Goal: Information Seeking & Learning: Find specific fact

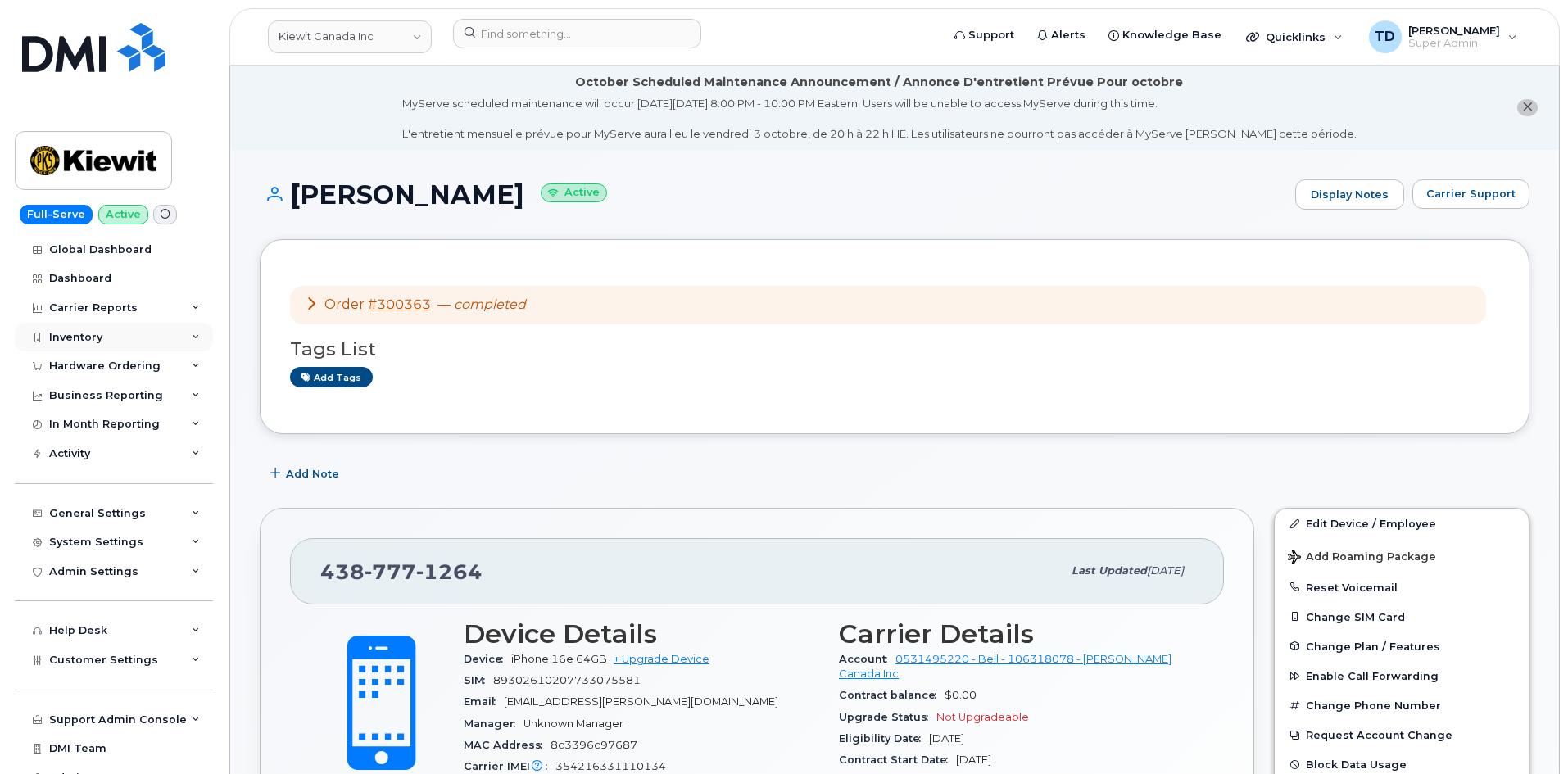
drag, startPoint x: 141, startPoint y: 338, endPoint x: 138, endPoint y: 330, distance: 8.5
click at [141, 336] on div "Inventory" at bounding box center [113, 337] width 198 height 30
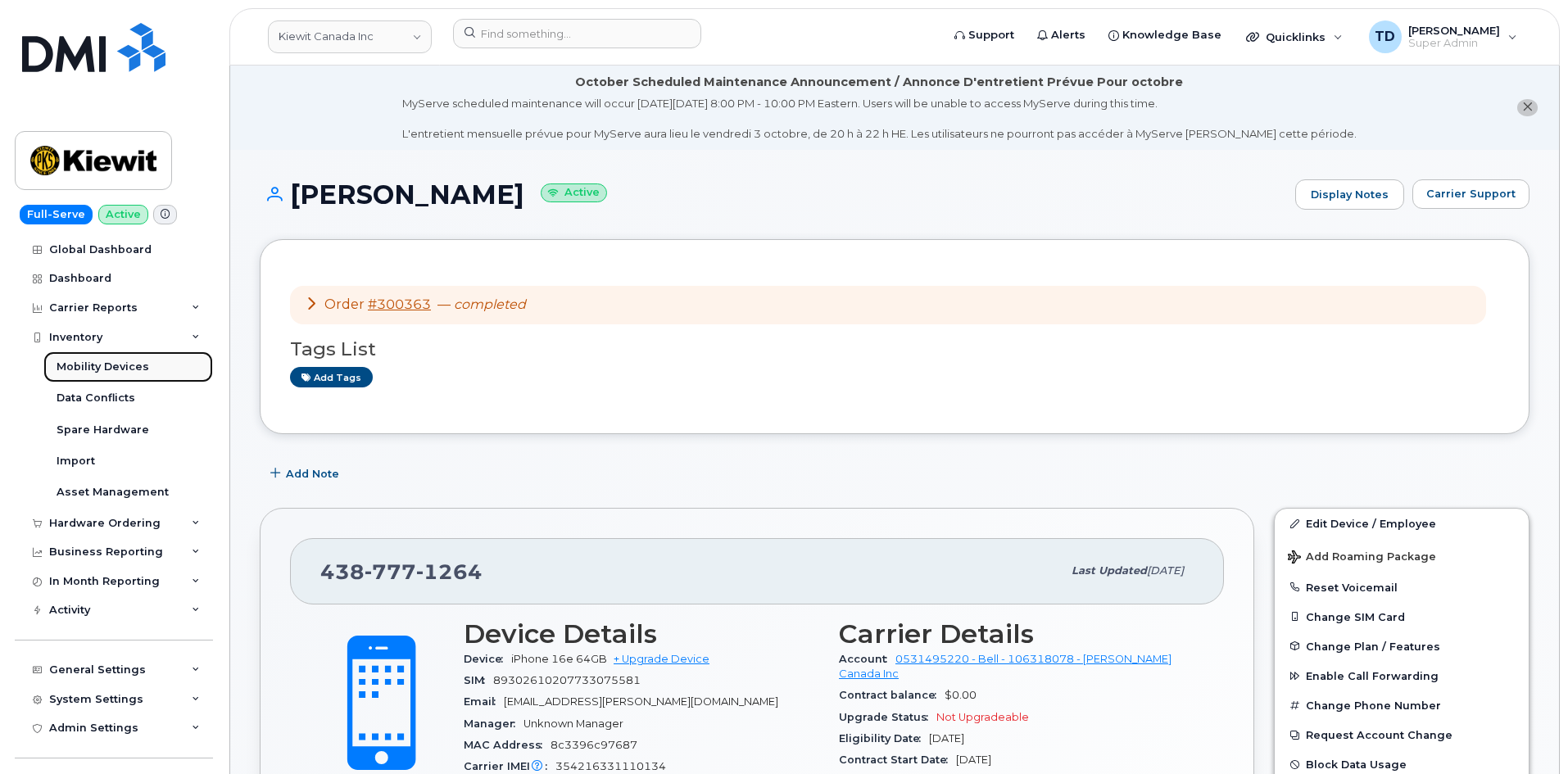
drag, startPoint x: 158, startPoint y: 365, endPoint x: 153, endPoint y: 356, distance: 10.3
click at [158, 363] on link "Mobility Devices" at bounding box center [128, 367] width 169 height 31
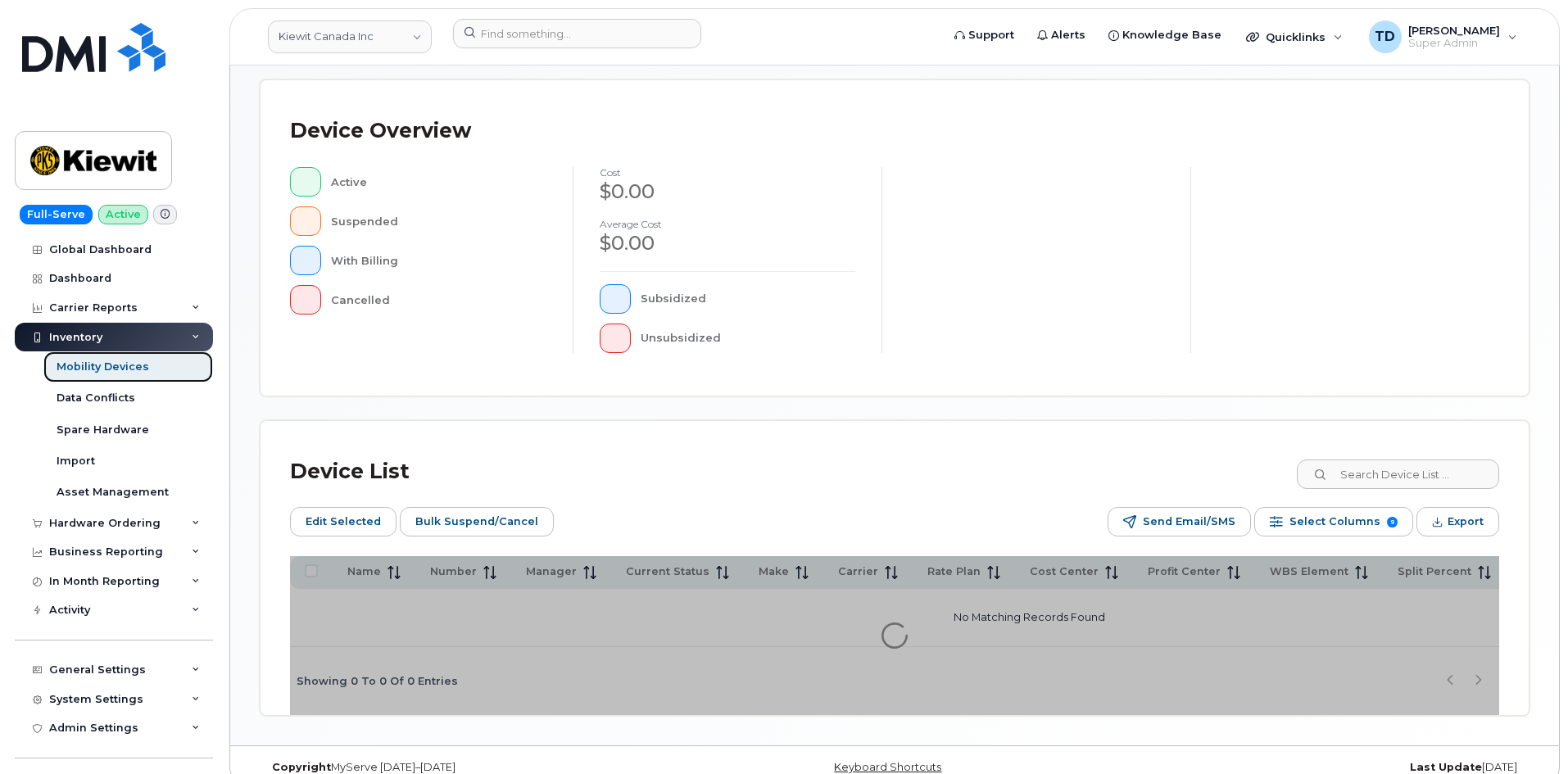
scroll to position [387, 0]
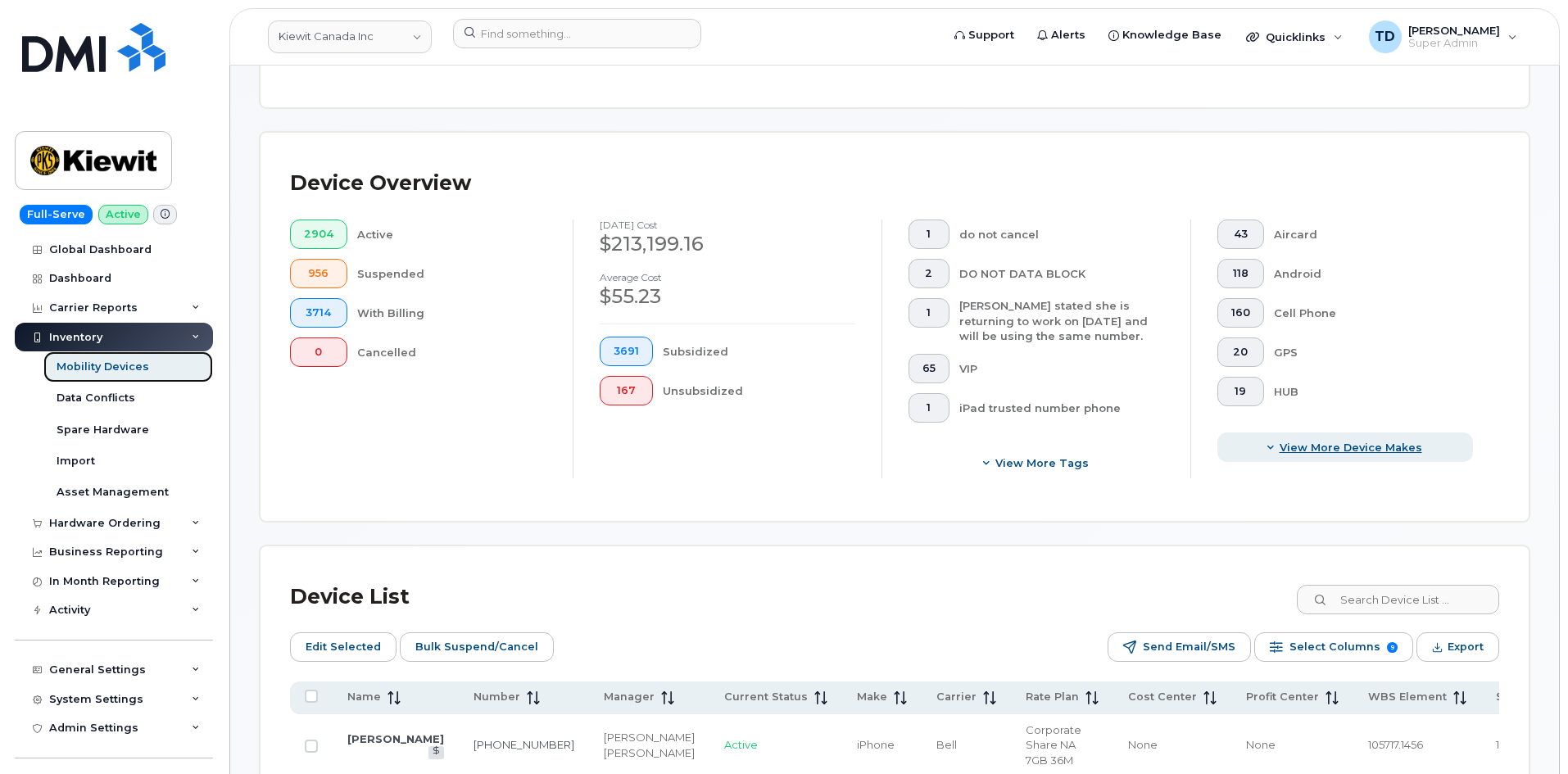
scroll to position [410, 0]
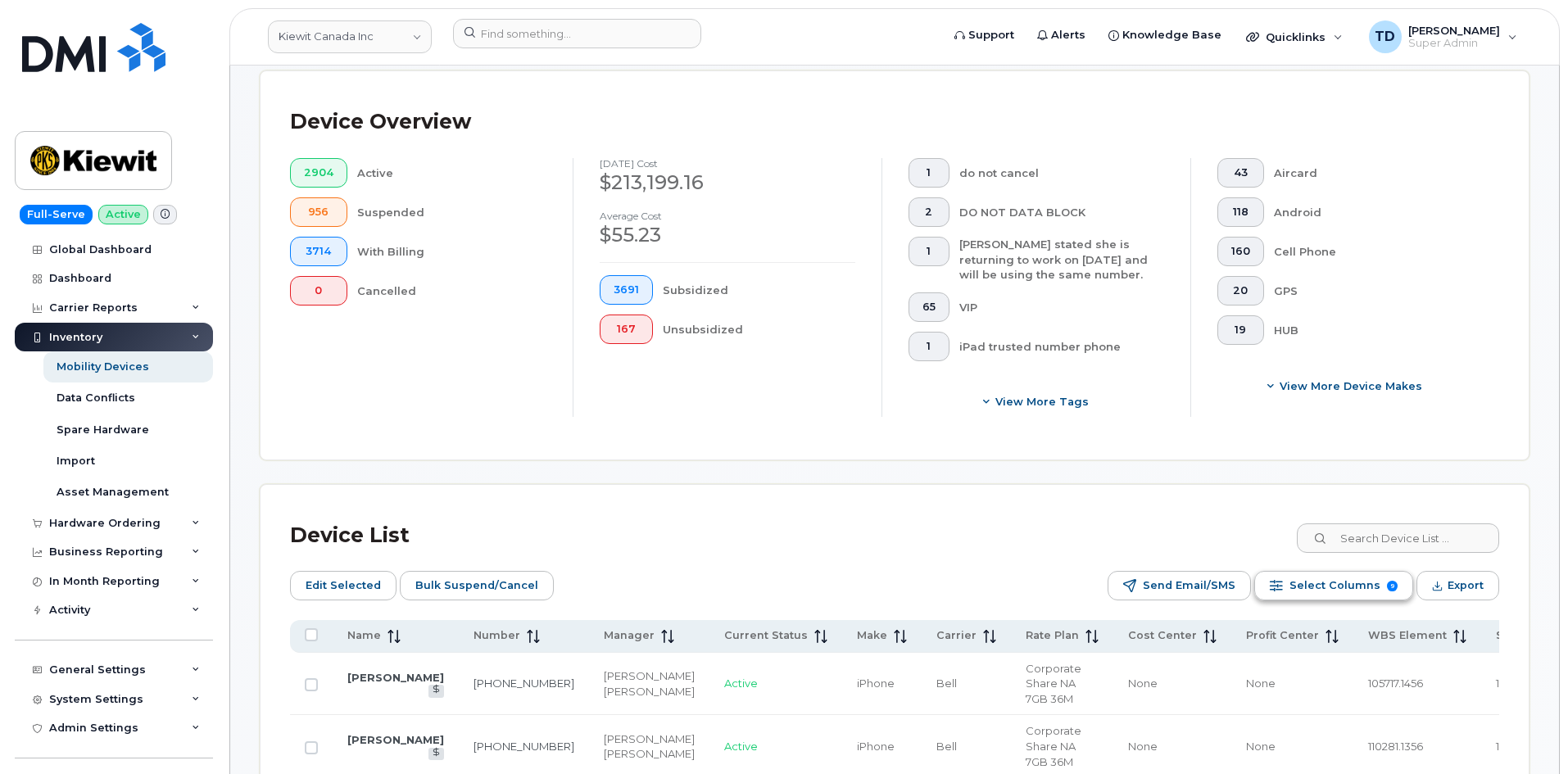
click at [1346, 574] on span "Select Columns" at bounding box center [1335, 587] width 91 height 25
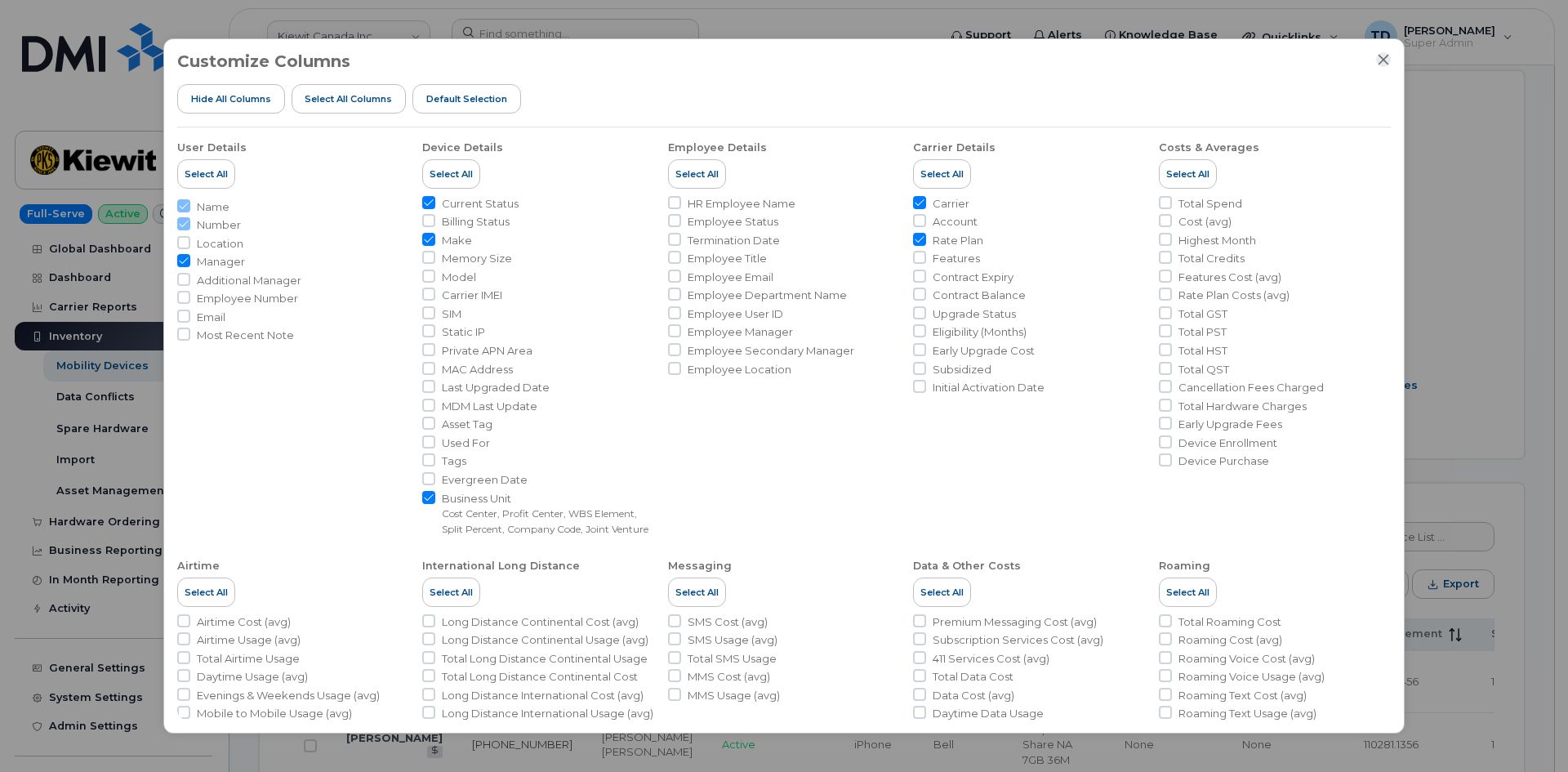
click at [1384, 65] on icon "Close" at bounding box center [1384, 59] width 13 height 13
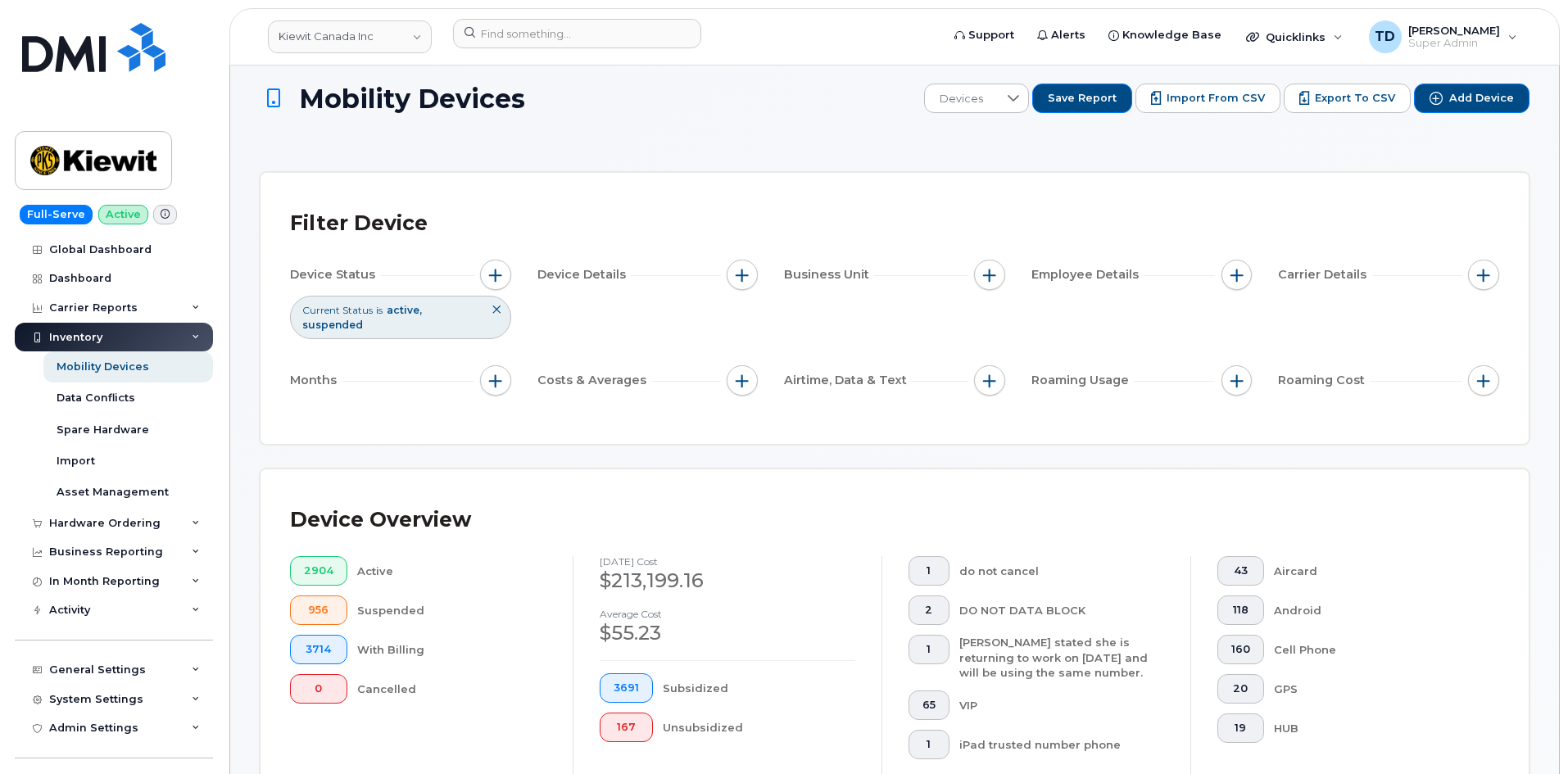
scroll to position [0, 0]
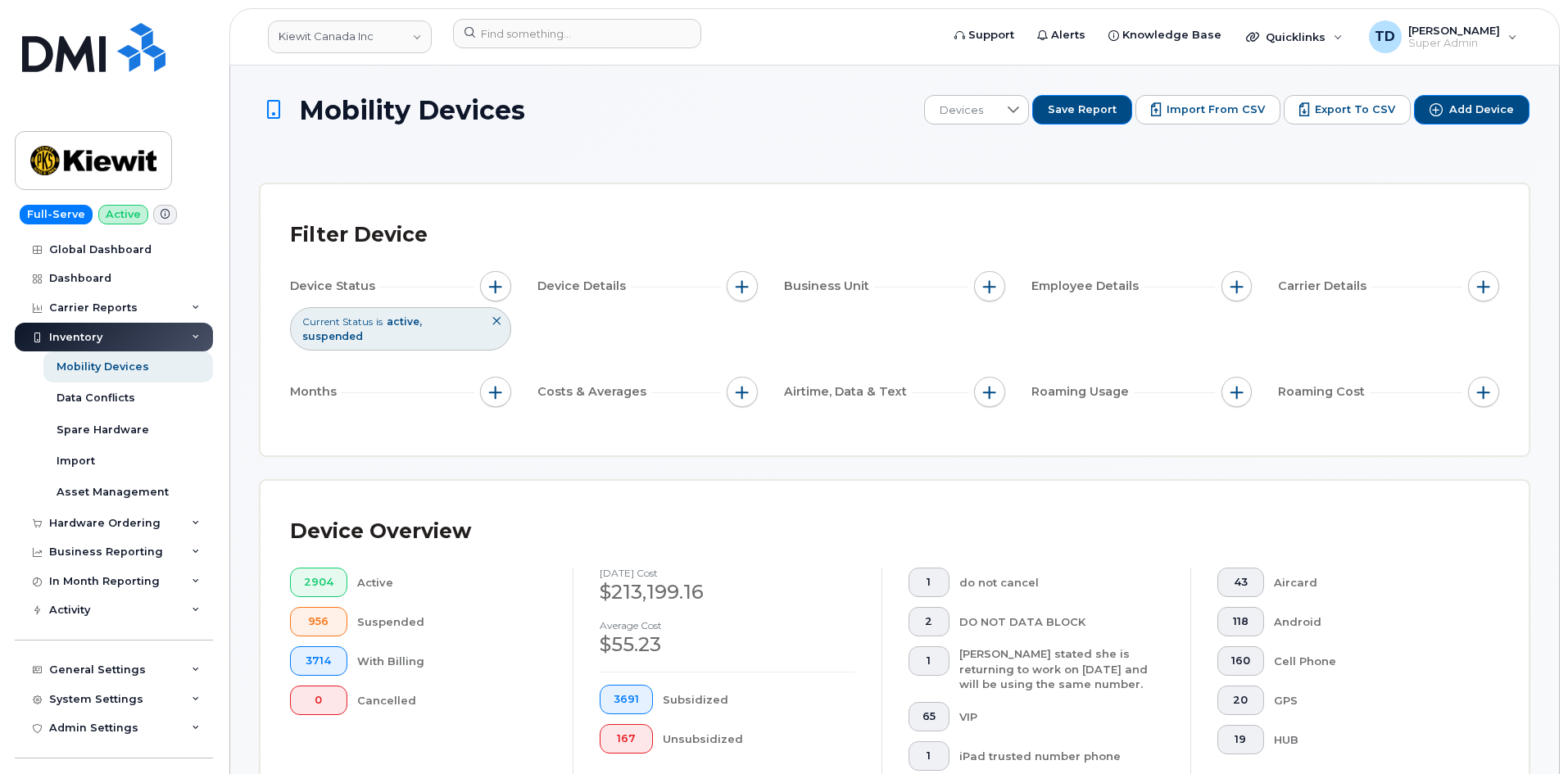
click at [814, 288] on span "Business Unit" at bounding box center [830, 287] width 90 height 17
click at [976, 283] on div "Business Unit" at bounding box center [895, 287] width 221 height 31
click at [988, 284] on span "button" at bounding box center [990, 287] width 13 height 13
click at [1059, 413] on label "WBS Element" at bounding box center [1049, 413] width 81 height 15
click at [1001, 413] on input "WBS Element" at bounding box center [994, 414] width 13 height 13
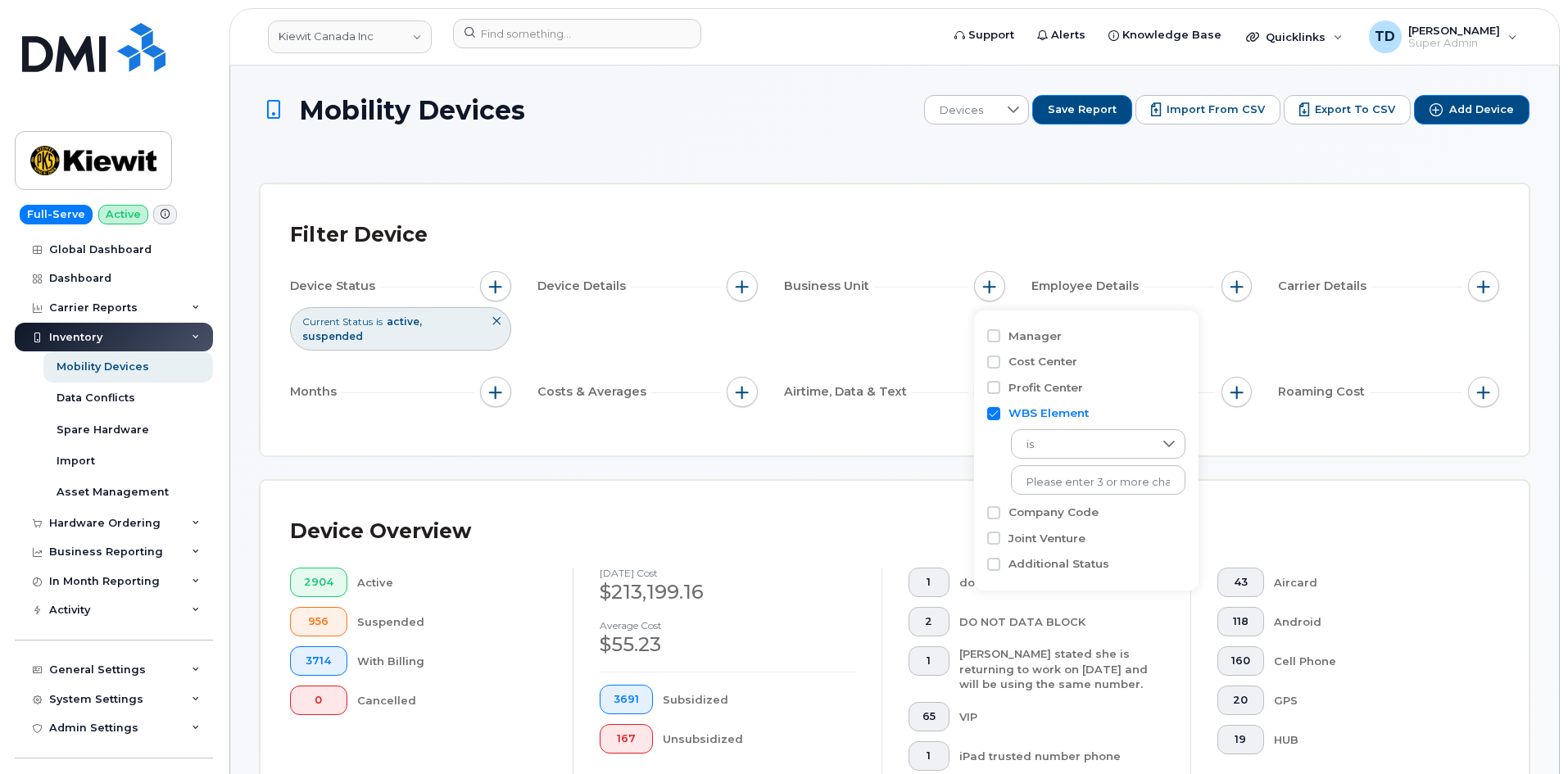
click at [988, 414] on input "WBS Element" at bounding box center [994, 414] width 13 height 13
checkbox input "false"
click at [988, 362] on input "Cost Center" at bounding box center [994, 362] width 13 height 13
checkbox input "true"
click at [1068, 427] on input "text" at bounding box center [1098, 432] width 143 height 14
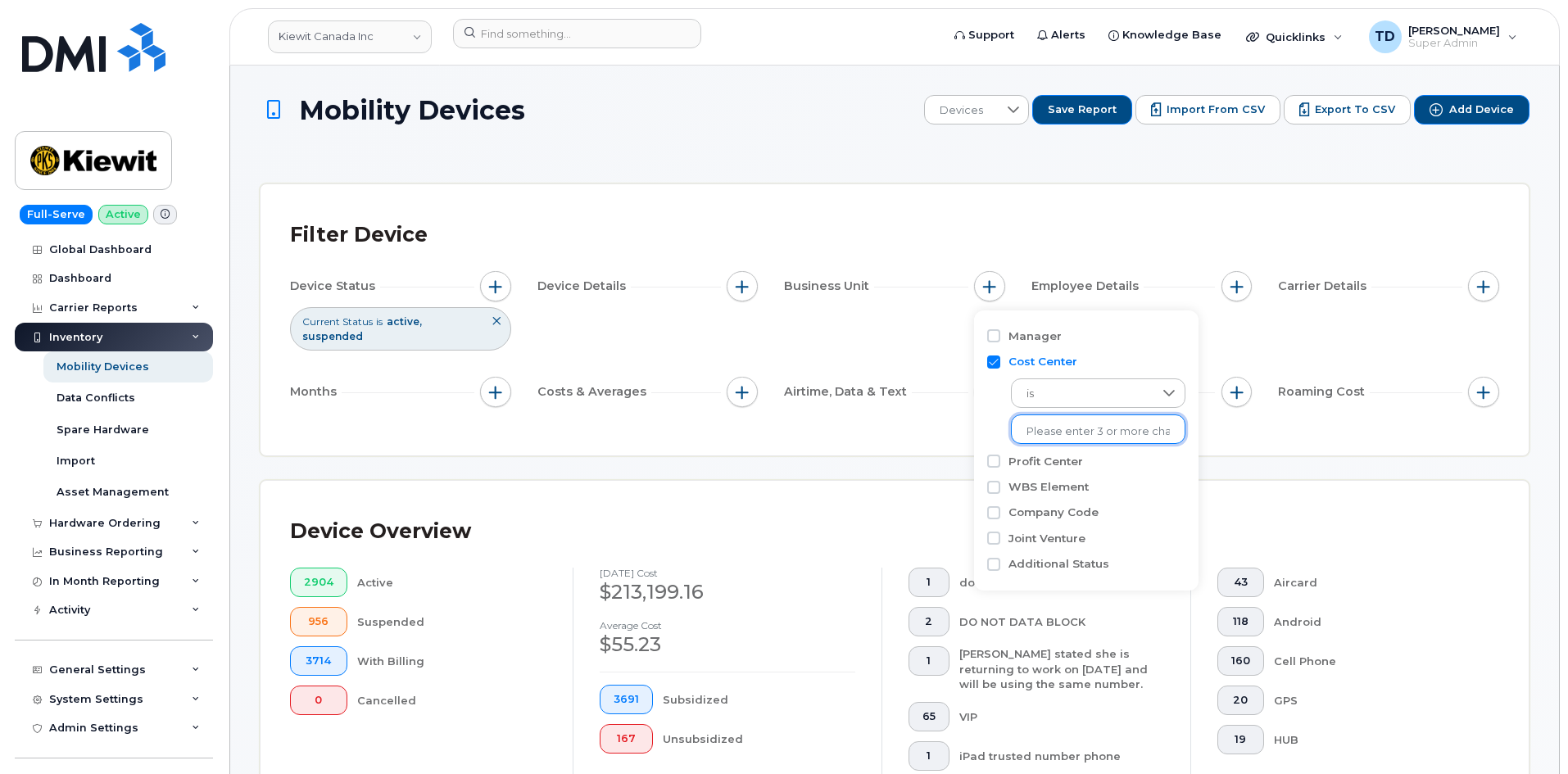
paste input "105729"
type input "105729"
click at [1124, 467] on li "2101 - 105729 - Kiewit Water Facilities South Co." at bounding box center [1207, 466] width 393 height 31
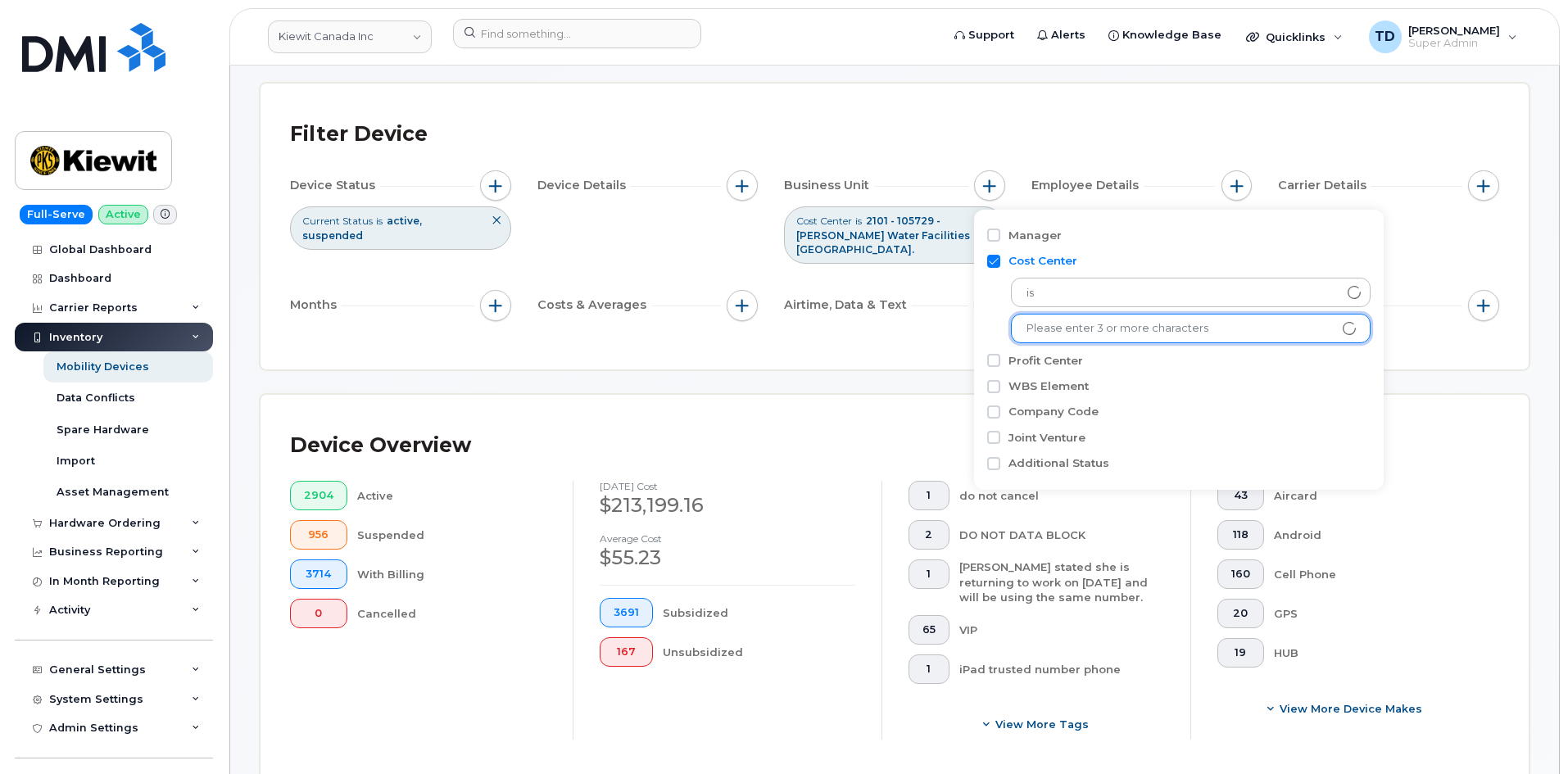
scroll to position [82, 0]
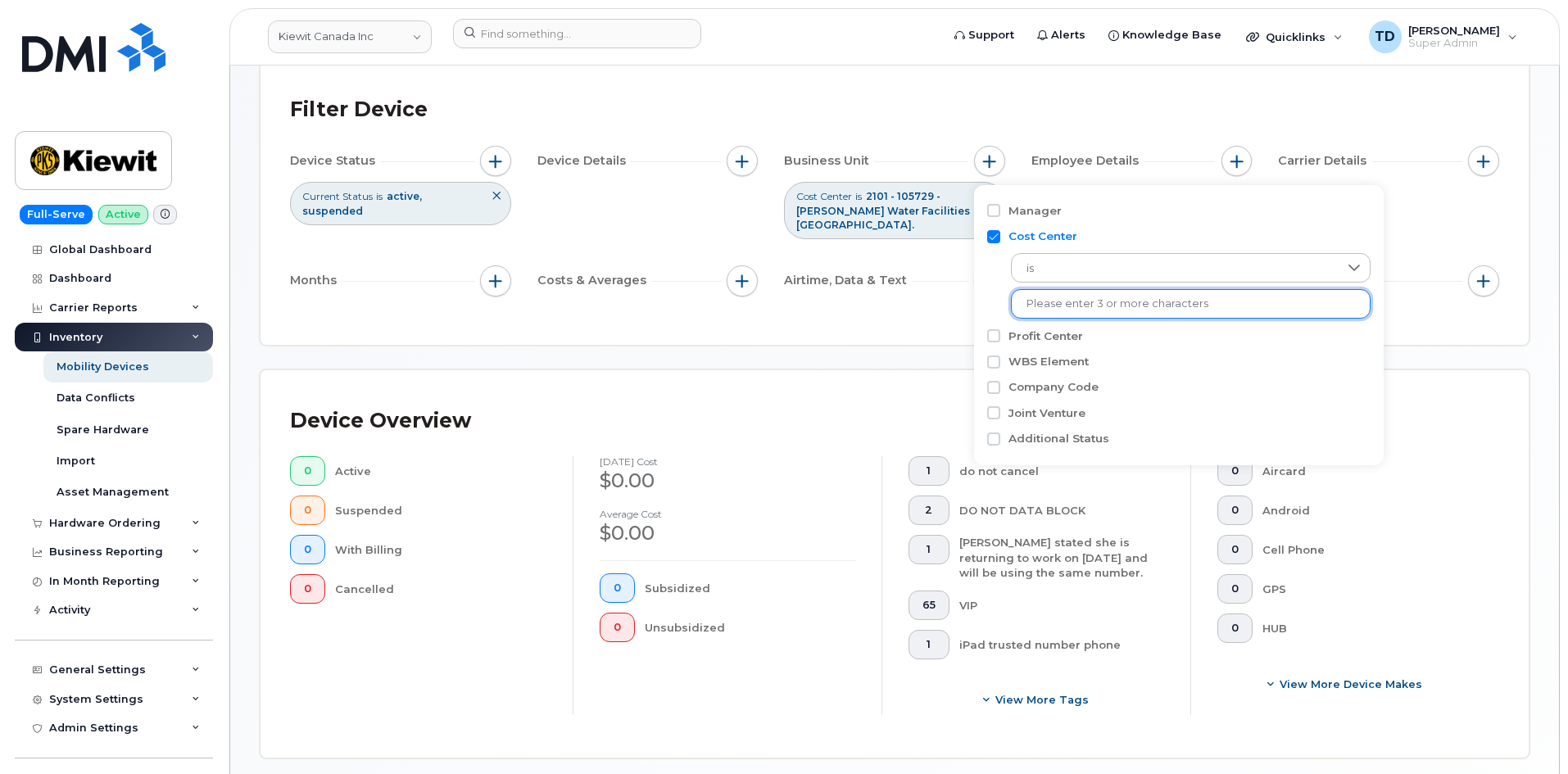
scroll to position [82, 0]
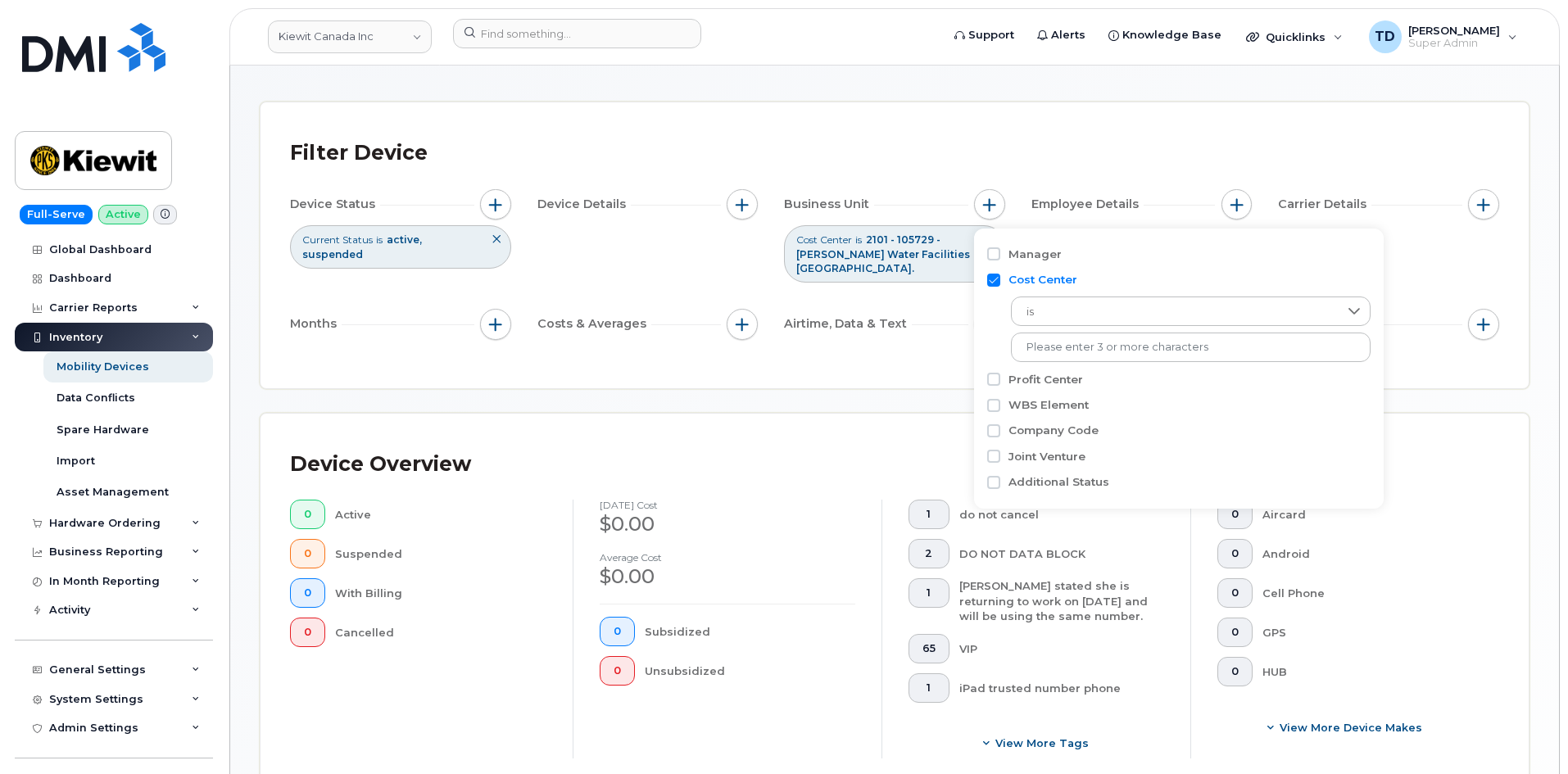
click at [498, 242] on icon at bounding box center [496, 239] width 10 height 10
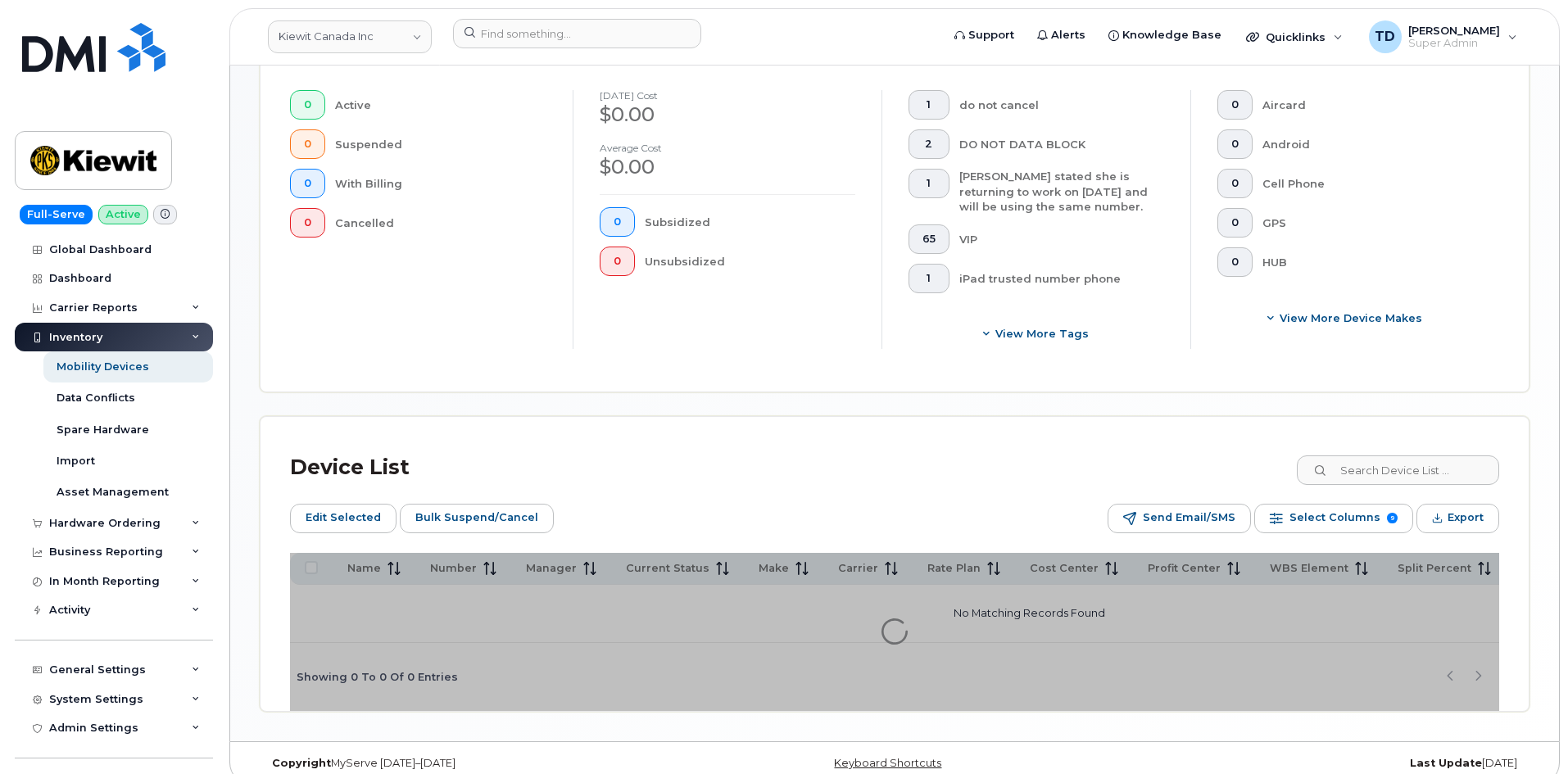
scroll to position [502, 0]
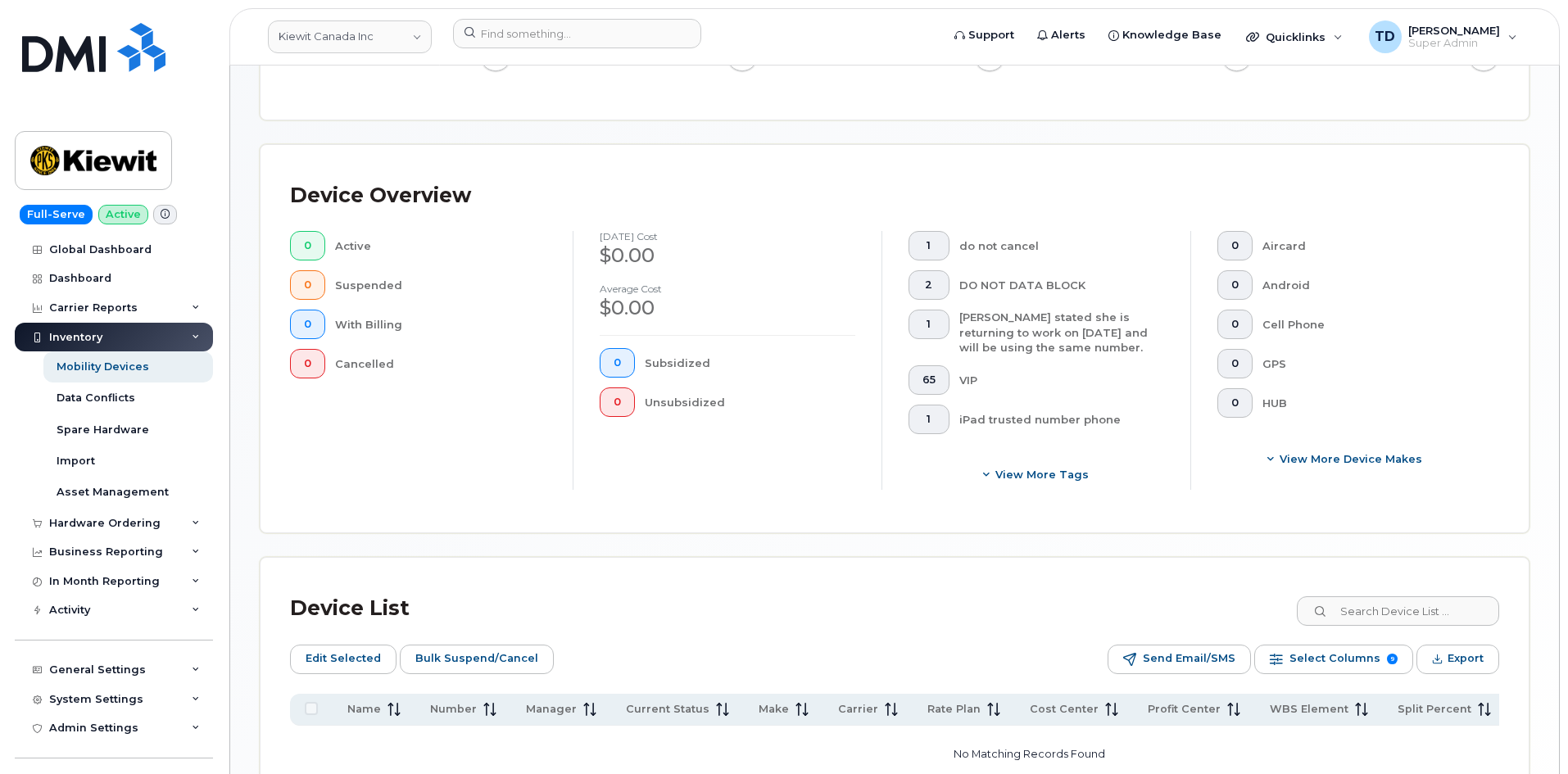
scroll to position [11, 0]
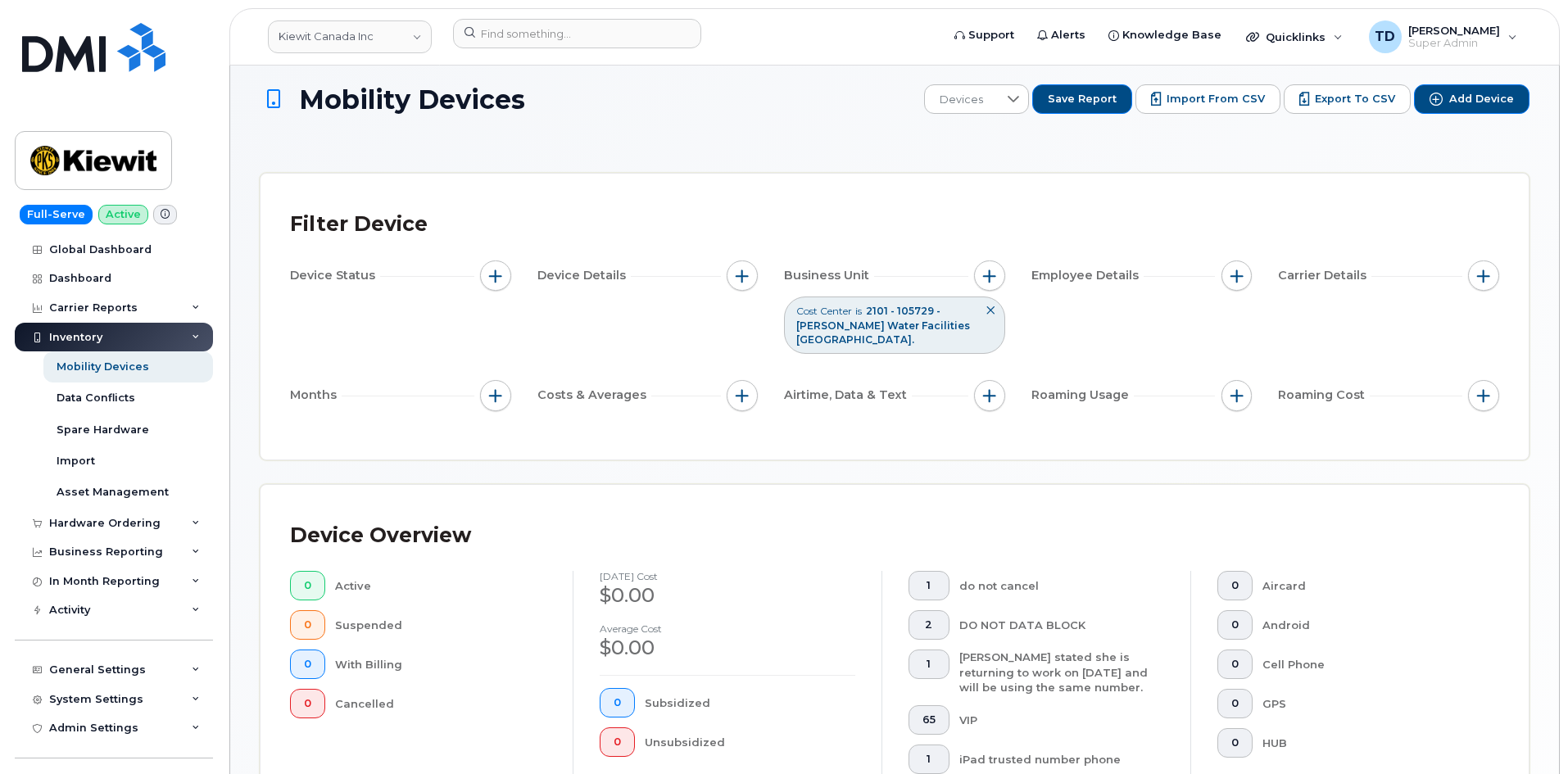
click at [992, 312] on icon at bounding box center [990, 311] width 10 height 10
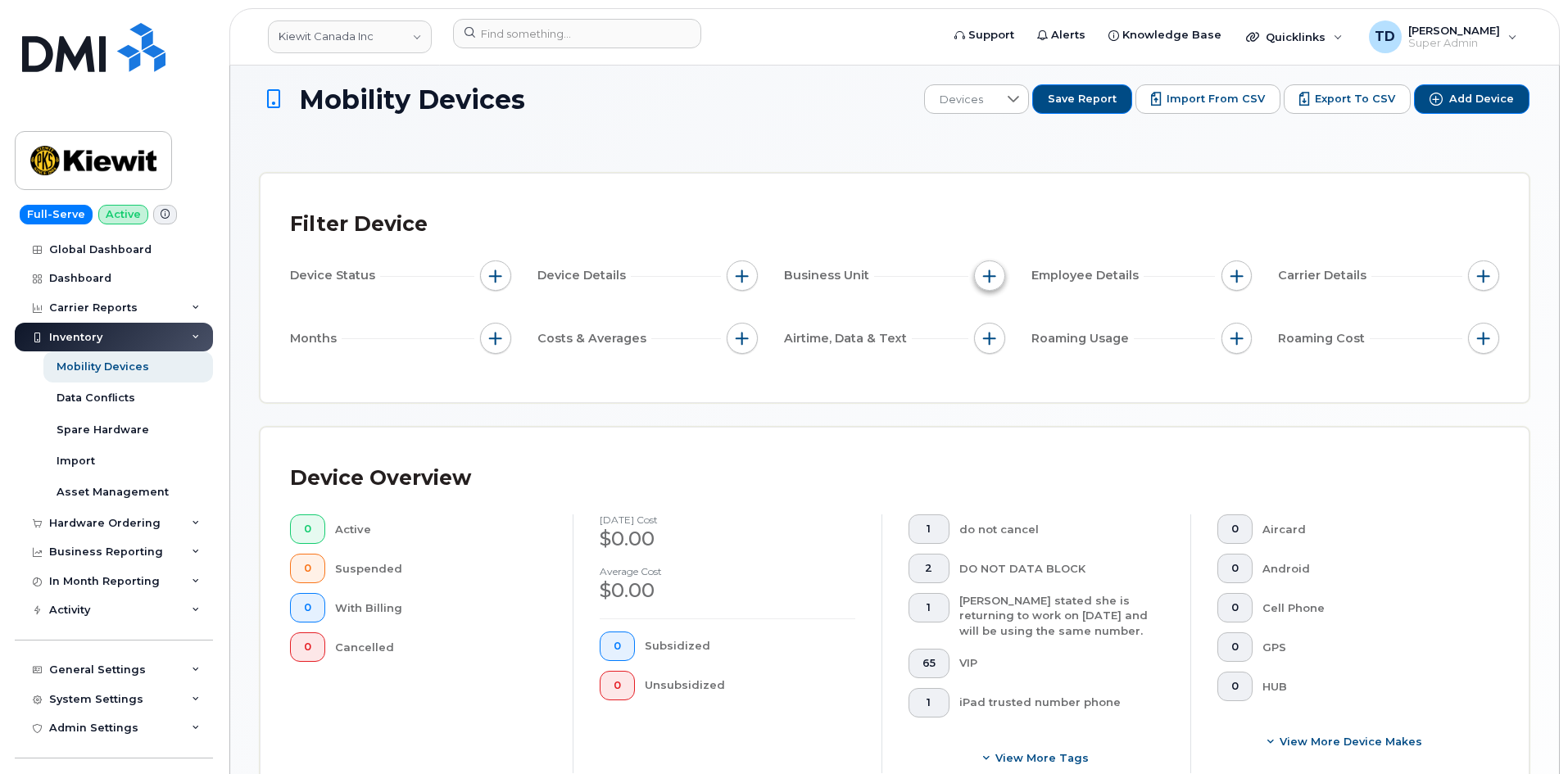
click at [990, 282] on span "button" at bounding box center [990, 276] width 13 height 13
click at [1069, 425] on label "Company Code" at bounding box center [1054, 428] width 90 height 15
click at [1001, 425] on input "Company Code" at bounding box center [994, 429] width 13 height 13
checkbox input "true"
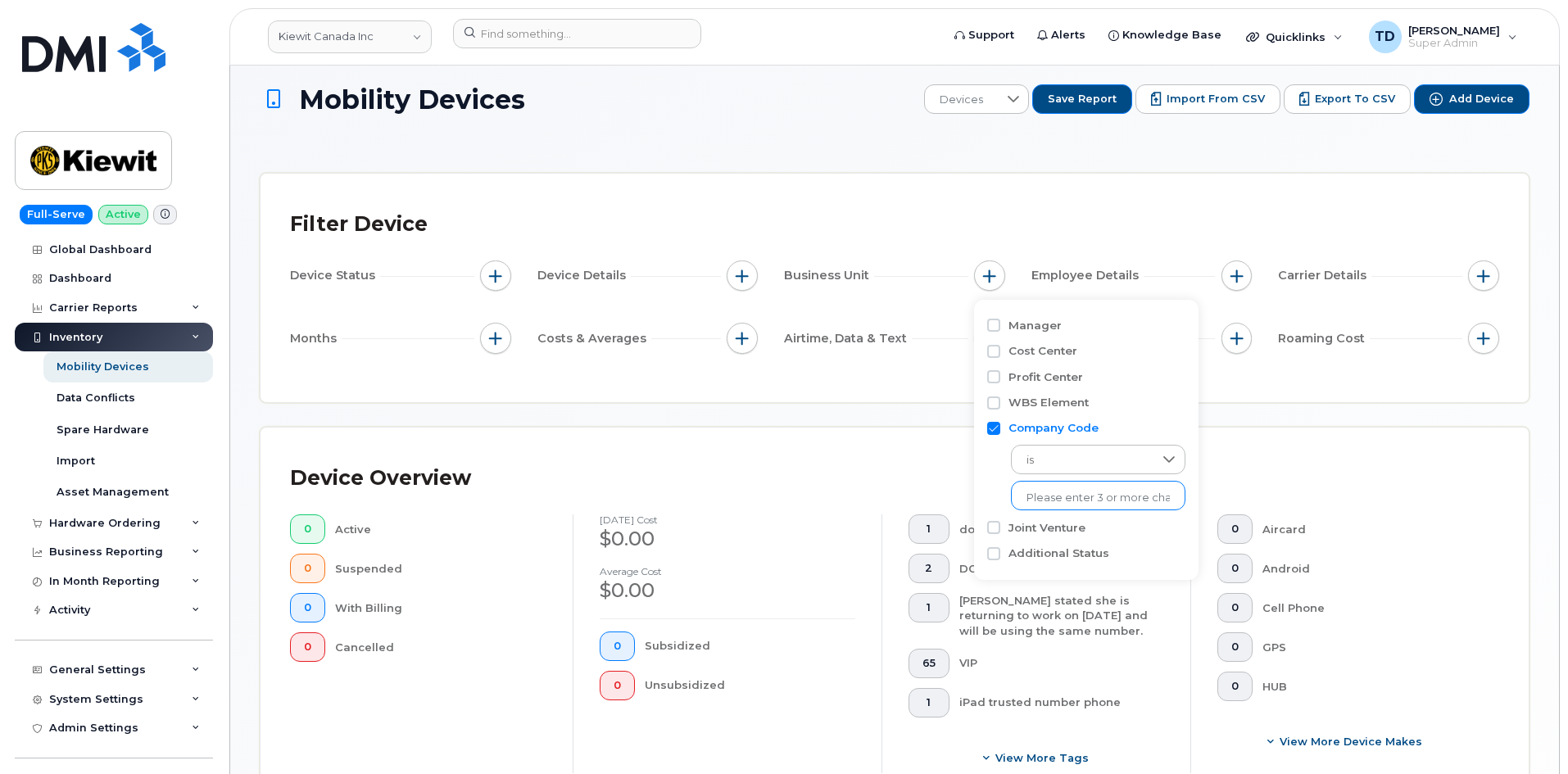
click at [1077, 492] on input "text" at bounding box center [1098, 498] width 143 height 14
paste input "105729"
type input "105729"
click at [1054, 491] on input "text" at bounding box center [1098, 498] width 143 height 14
paste input "105729"
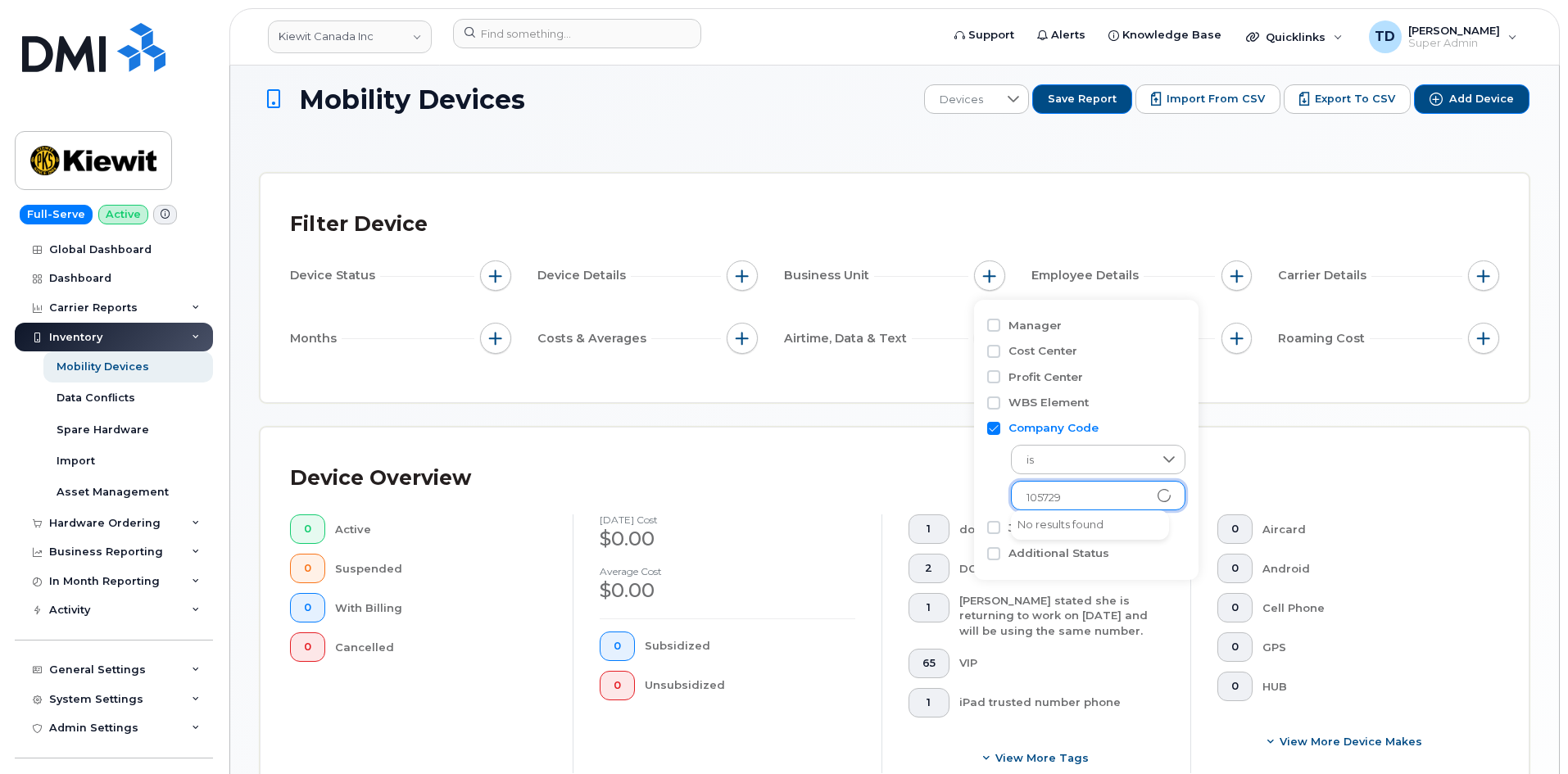
type input "105729"
click at [998, 430] on input "Company Code" at bounding box center [994, 429] width 13 height 13
checkbox input "false"
click at [996, 322] on input "Manager" at bounding box center [994, 326] width 13 height 13
checkbox input "true"
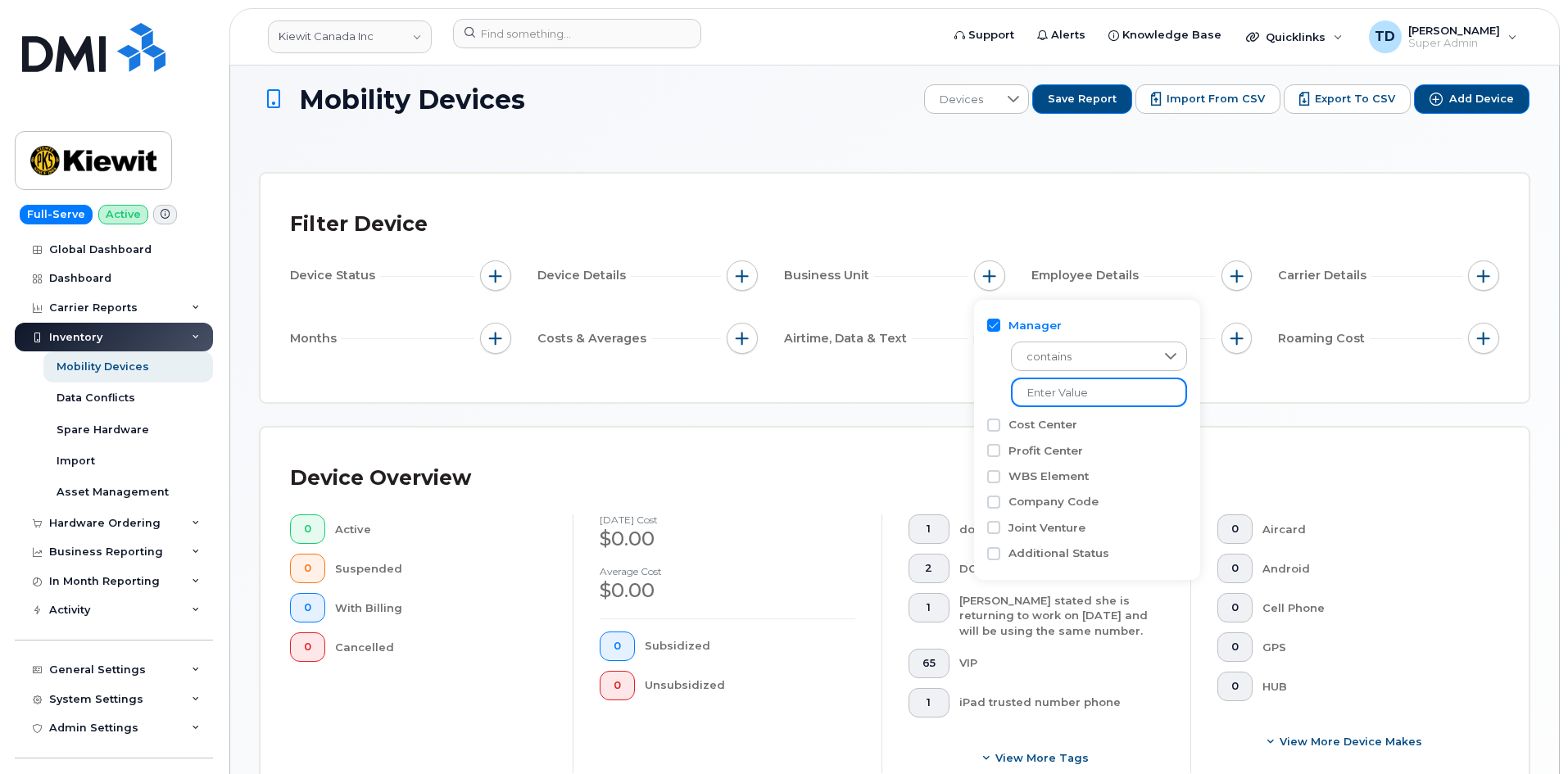
click at [1096, 402] on input "text" at bounding box center [1099, 392] width 176 height 30
paste input "105729"
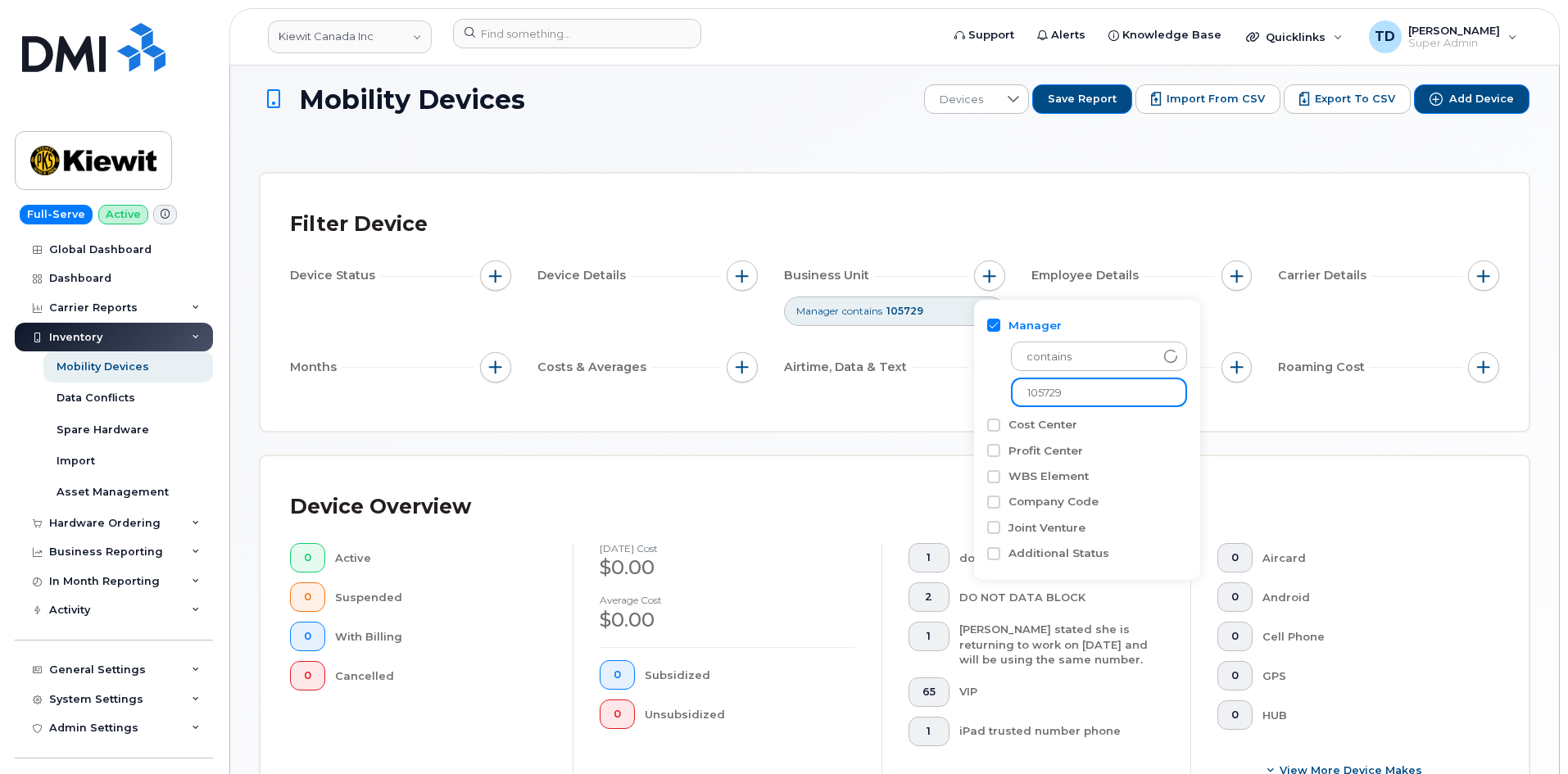
type input "105729"
click at [1000, 325] on input "Manager" at bounding box center [994, 326] width 13 height 13
checkbox input "false"
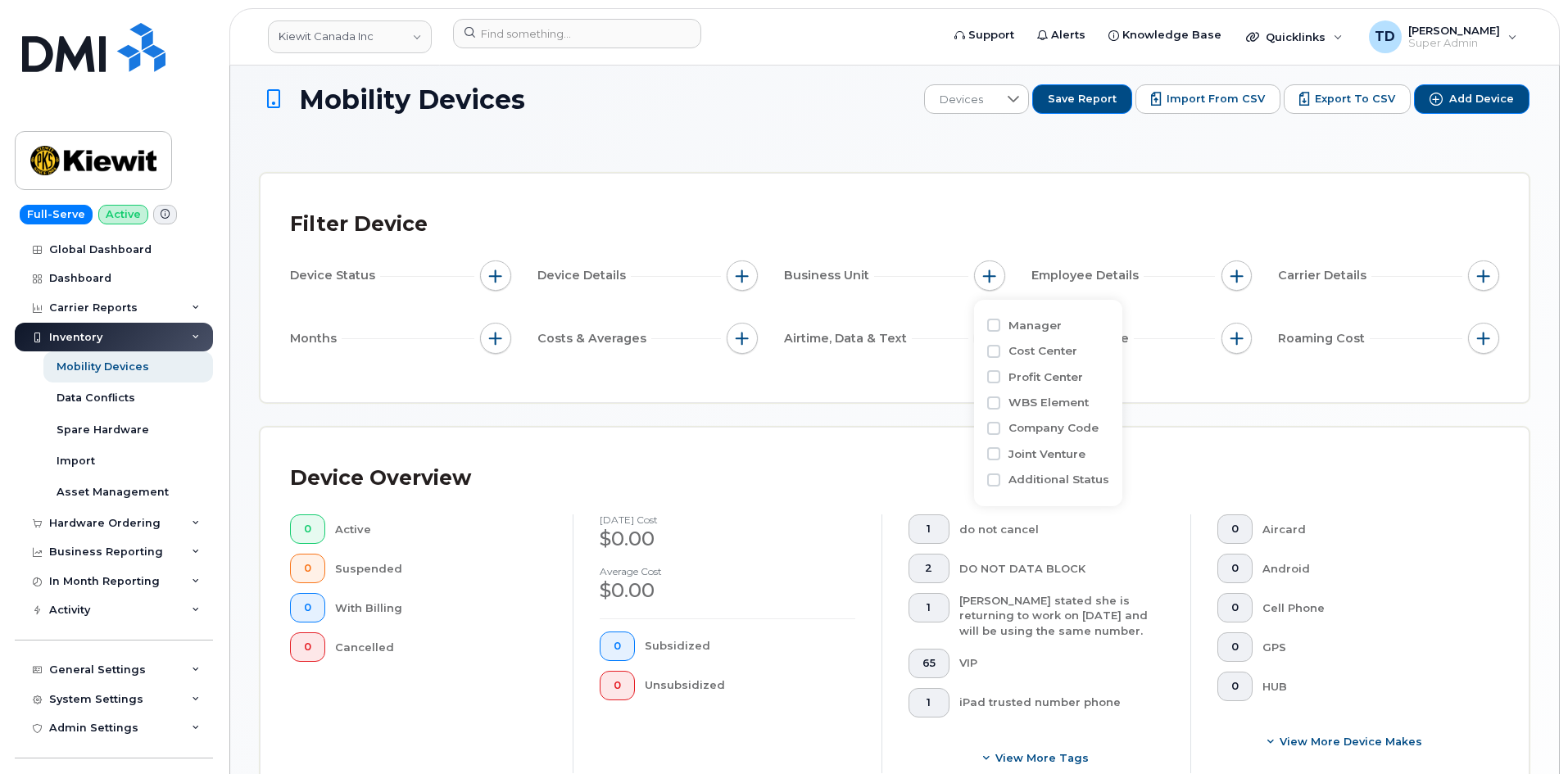
click at [1048, 402] on label "WBS Element" at bounding box center [1049, 403] width 81 height 15
click at [1001, 402] on input "WBS Element" at bounding box center [994, 404] width 13 height 13
checkbox input "true"
drag, startPoint x: 1077, startPoint y: 470, endPoint x: 1056, endPoint y: 473, distance: 21.2
click at [1078, 472] on input "text" at bounding box center [1098, 471] width 143 height 14
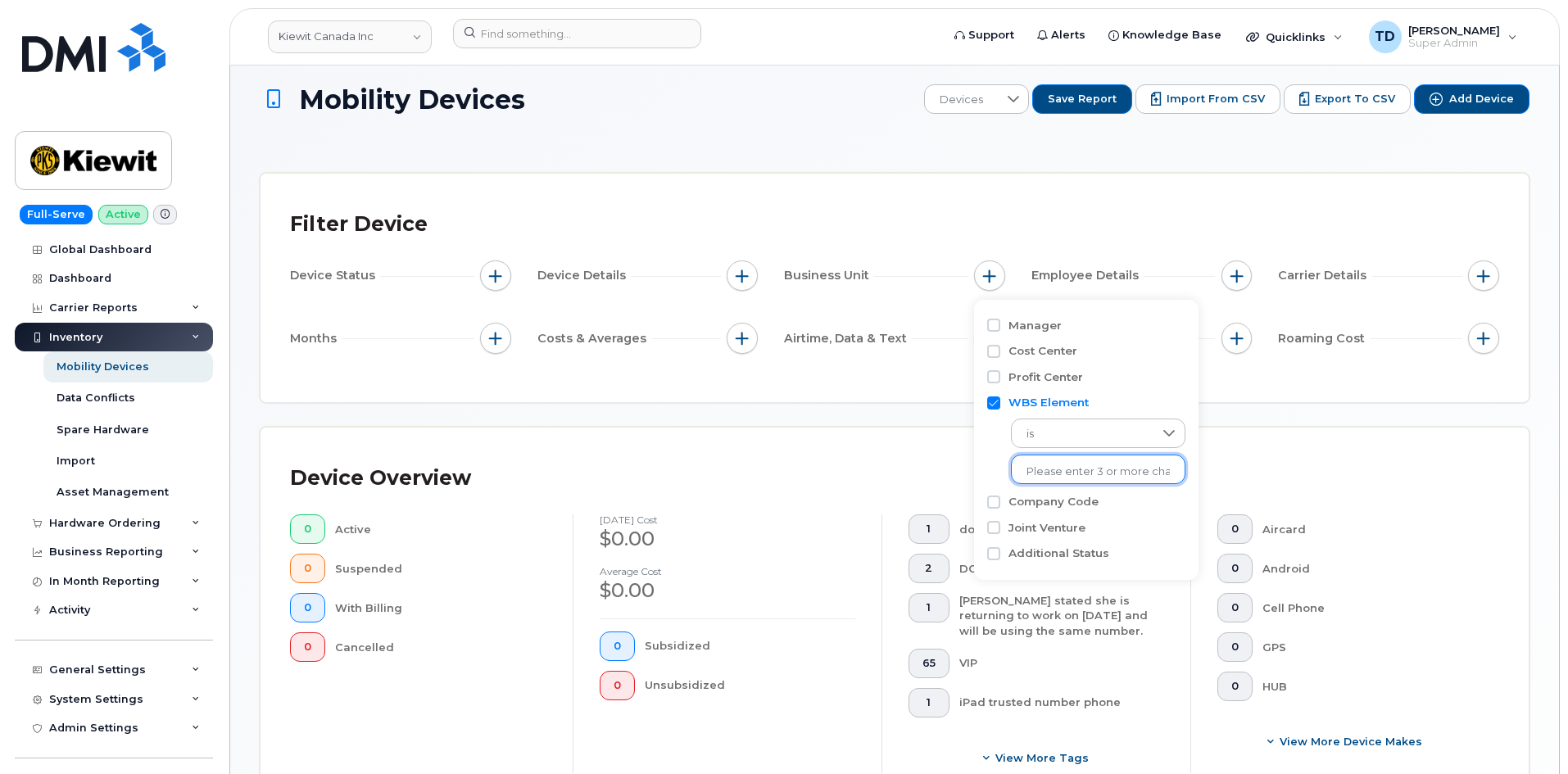
paste input "105729"
type input "105729"
click at [1092, 506] on li "2101 - 105729.1282 - Kiewit Water Fac South Co" at bounding box center [1207, 507] width 390 height 31
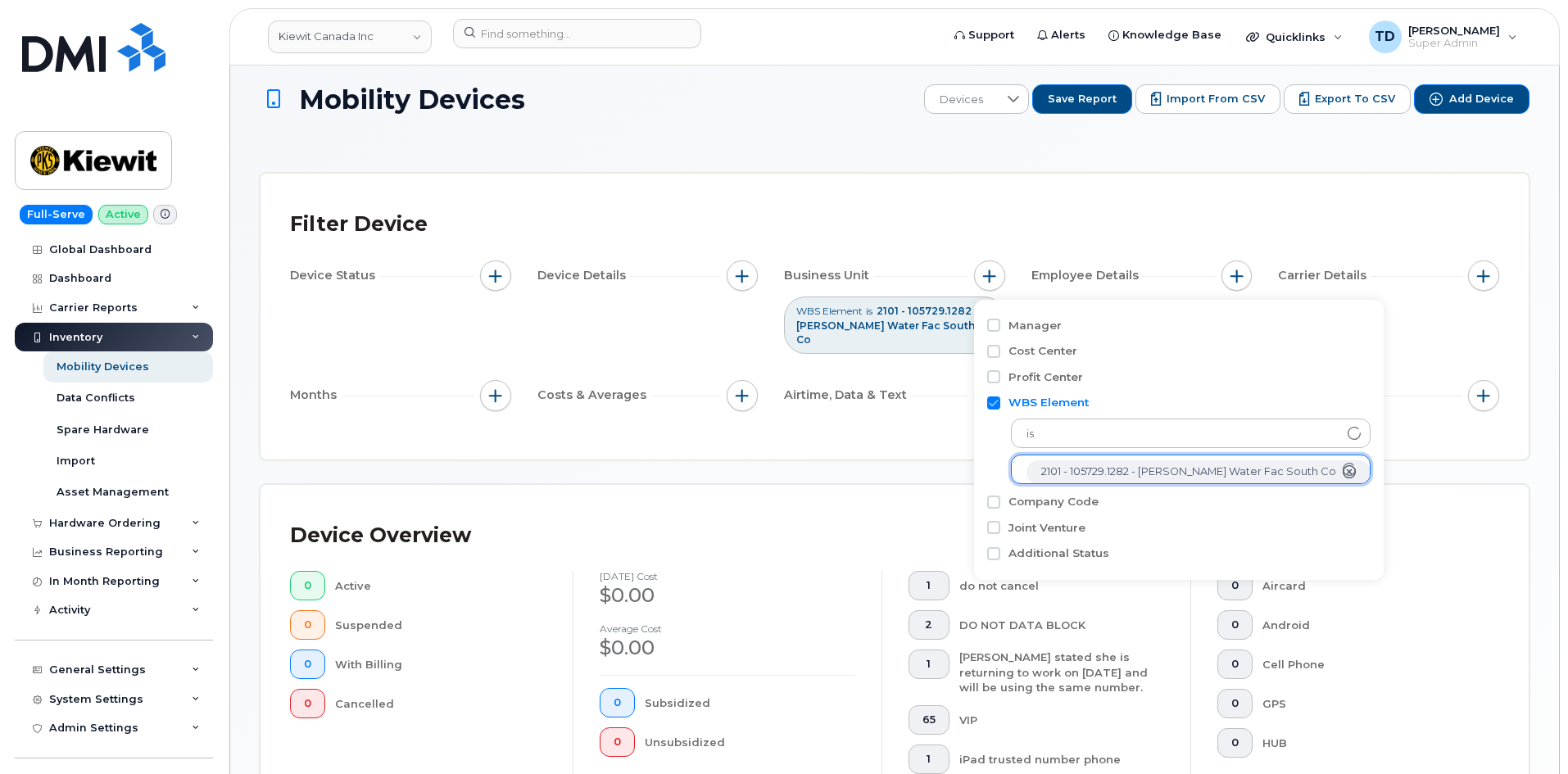
scroll to position [33, 0]
click at [1002, 402] on div "WBS Element" at bounding box center [1179, 403] width 384 height 15
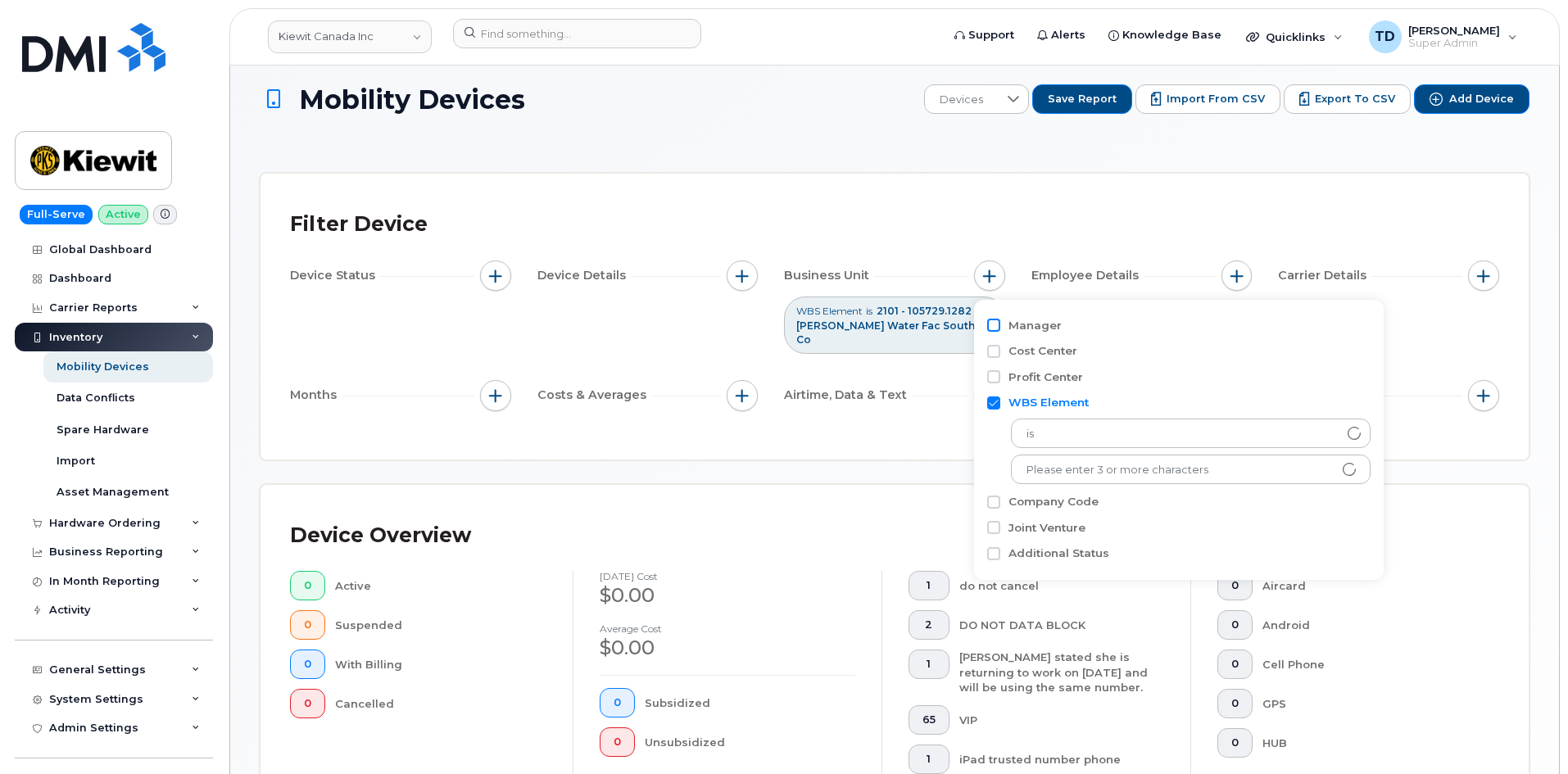
click at [988, 331] on input "Manager" at bounding box center [994, 326] width 13 height 13
checkbox input "true"
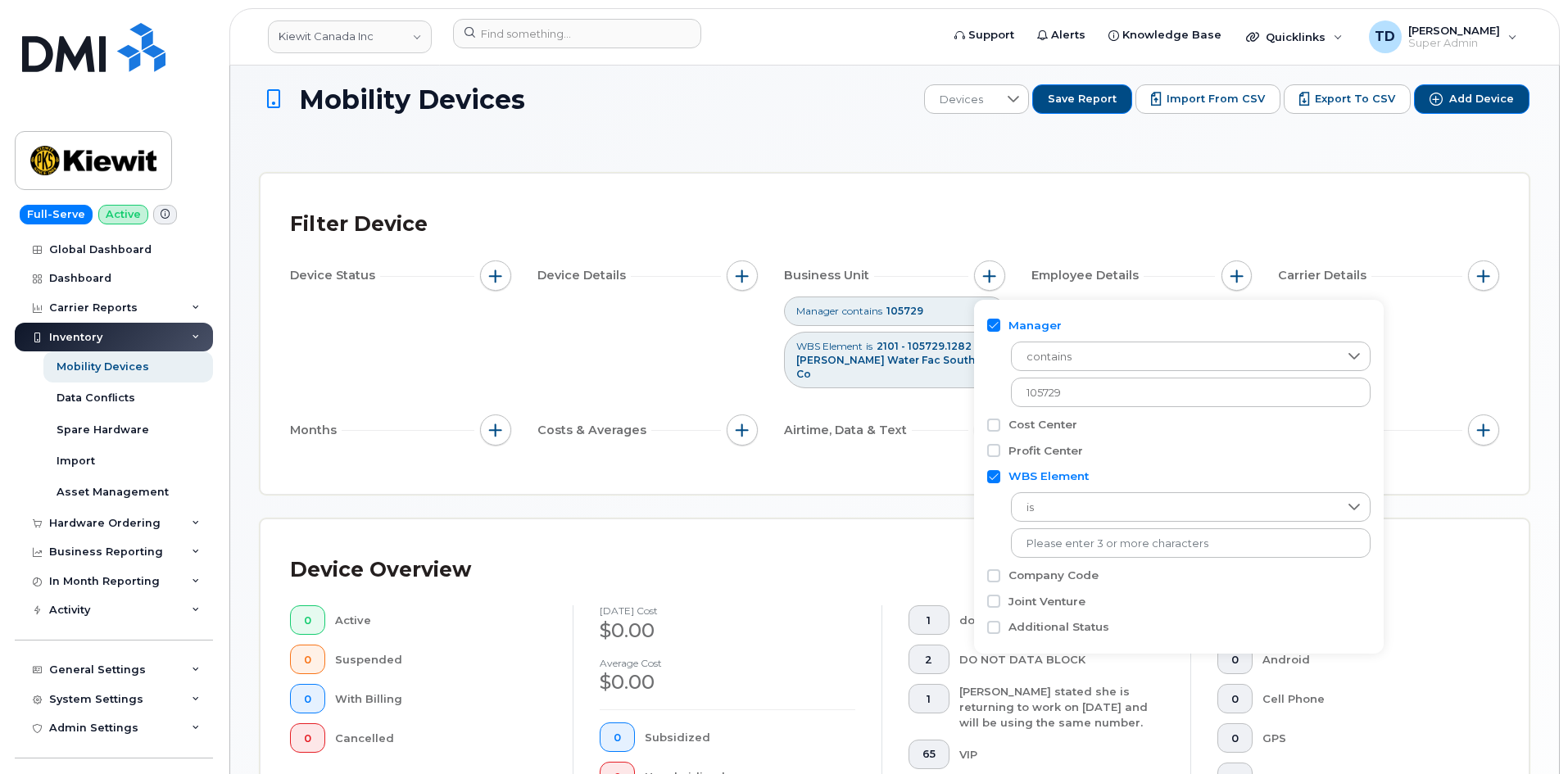
click at [996, 479] on input "WBS Element" at bounding box center [994, 477] width 13 height 13
checkbox input "false"
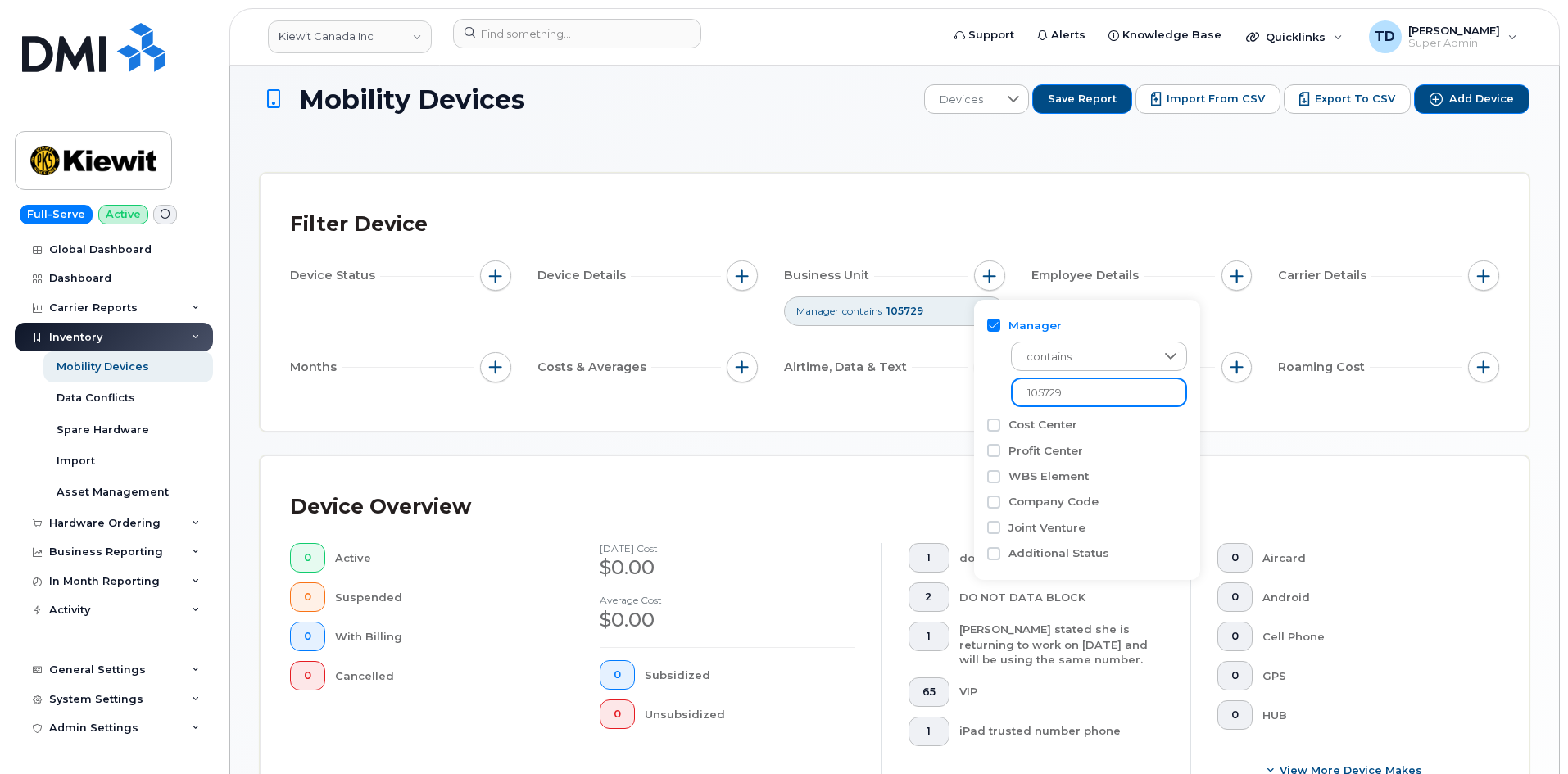
click at [1076, 385] on input "105729" at bounding box center [1099, 392] width 176 height 30
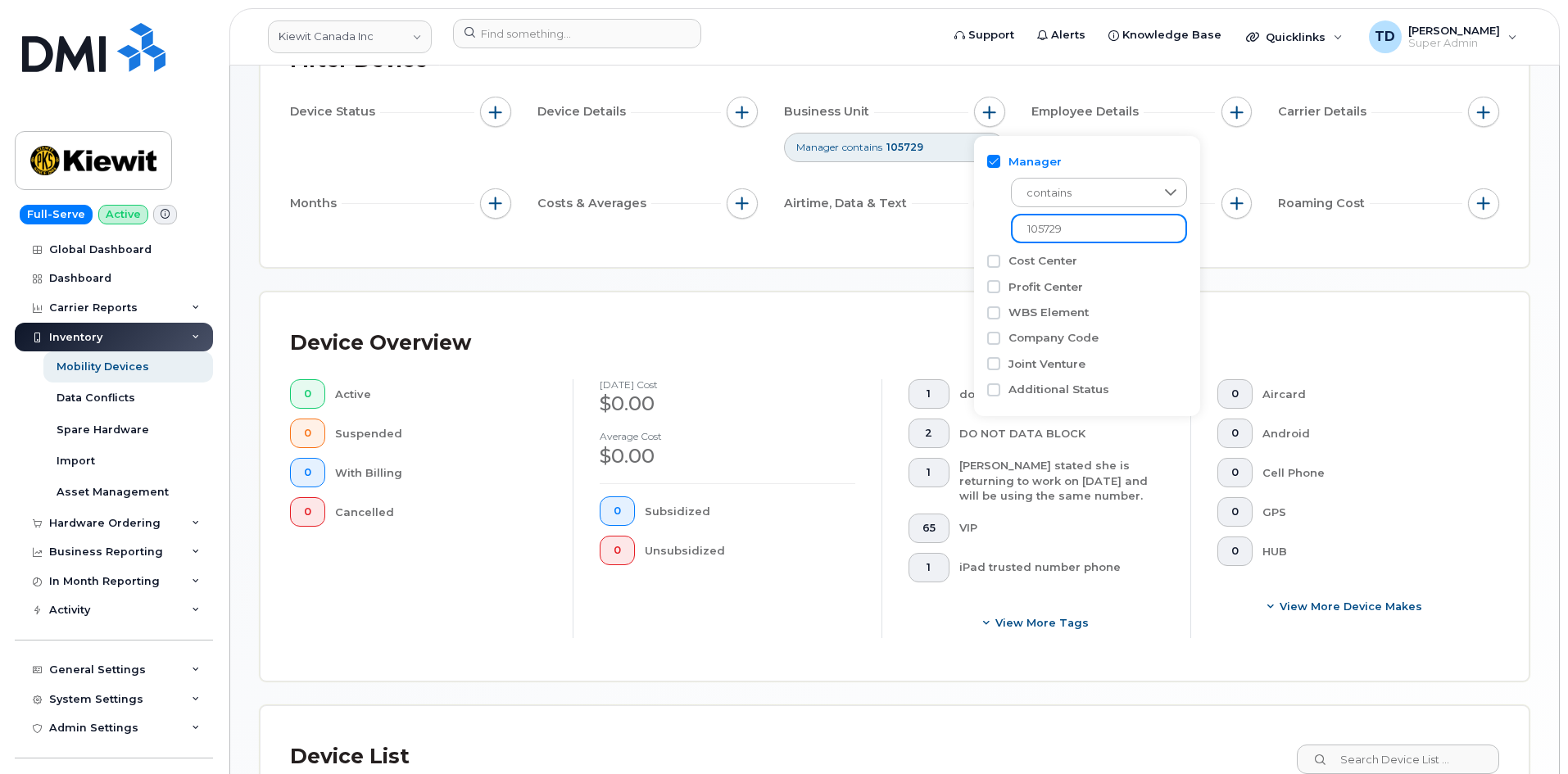
scroll to position [92, 0]
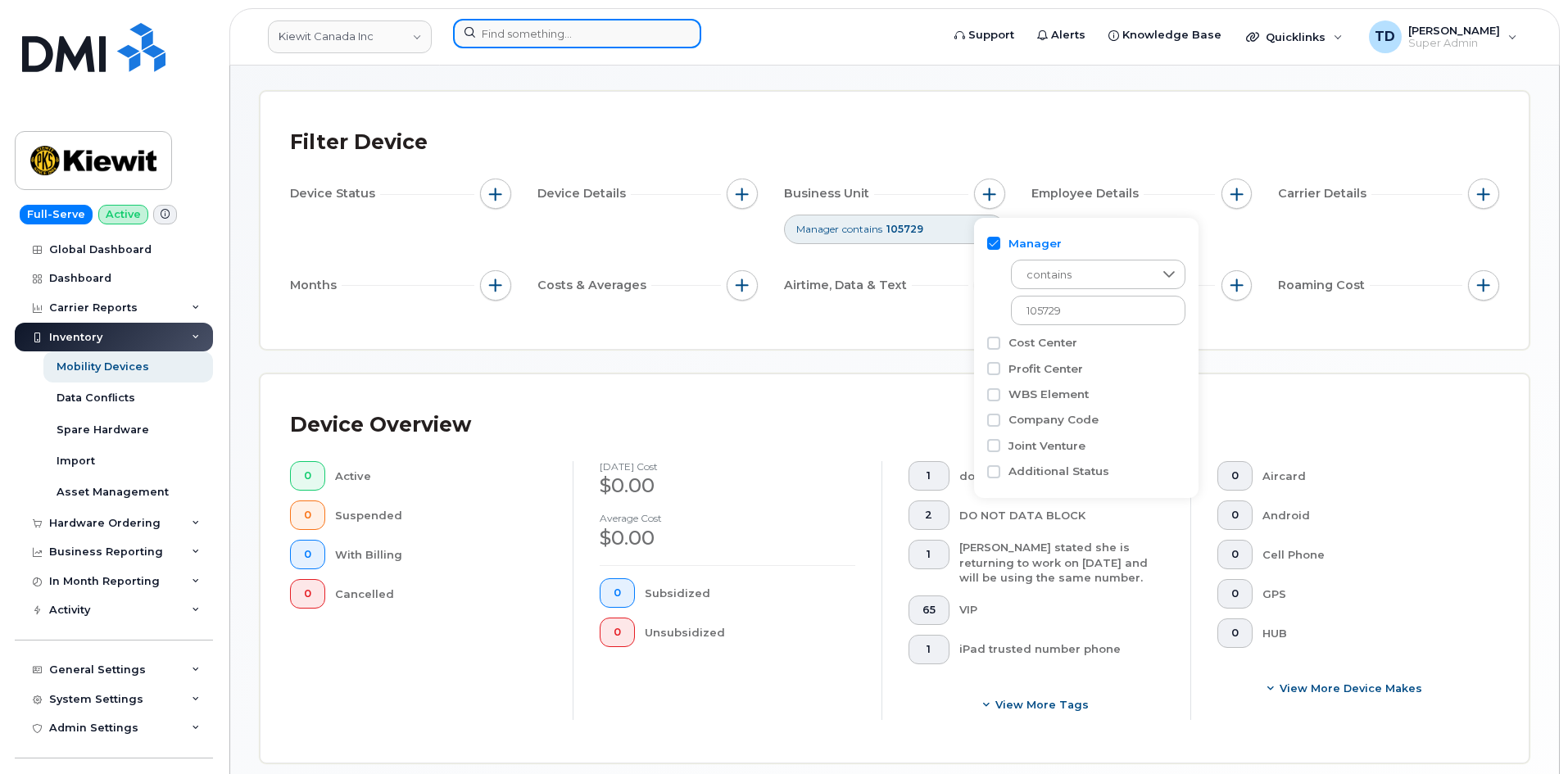
click at [585, 37] on input at bounding box center [577, 34] width 248 height 30
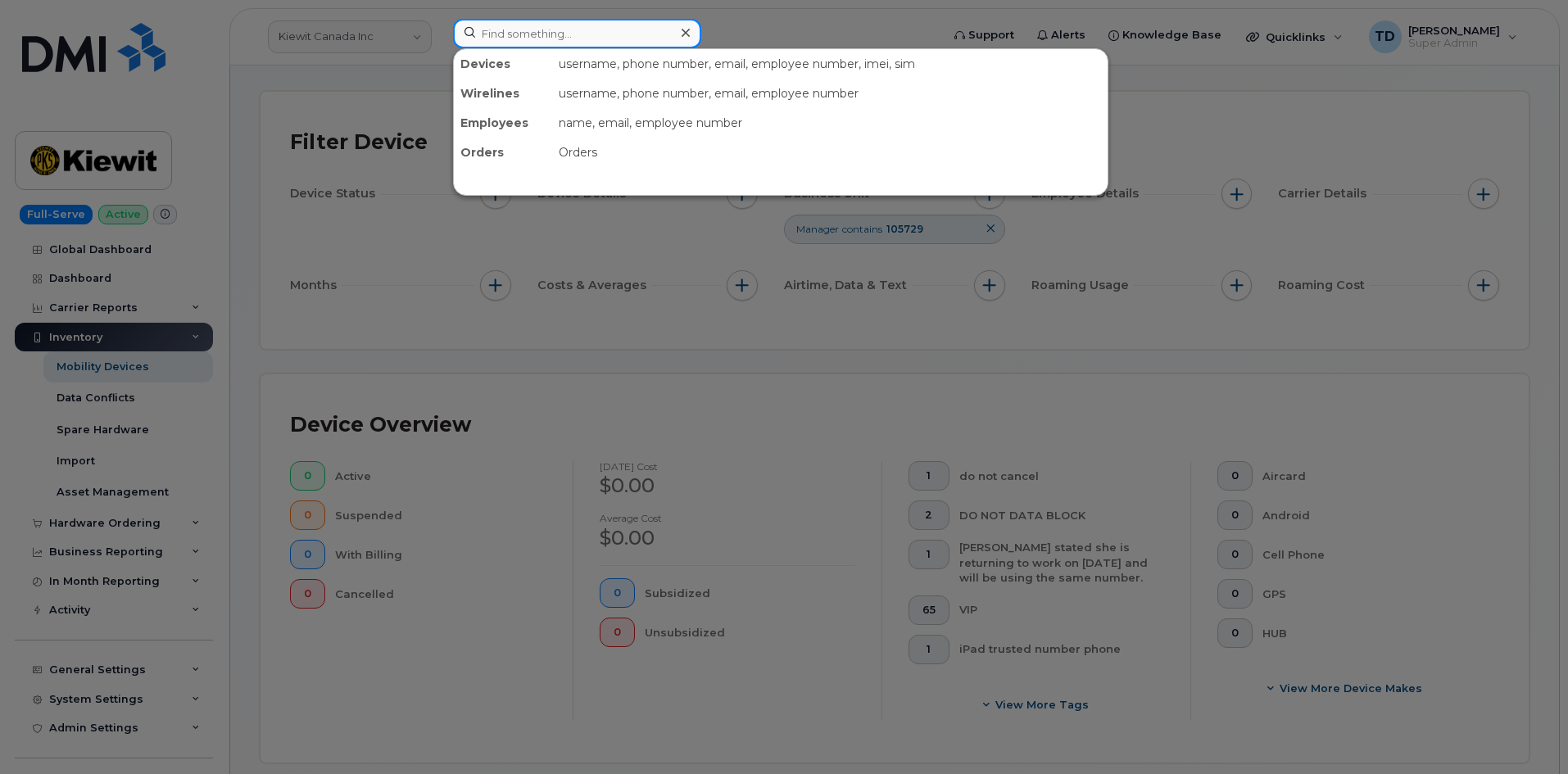
paste input "89302610207733013319"
type input "89302610207733013319"
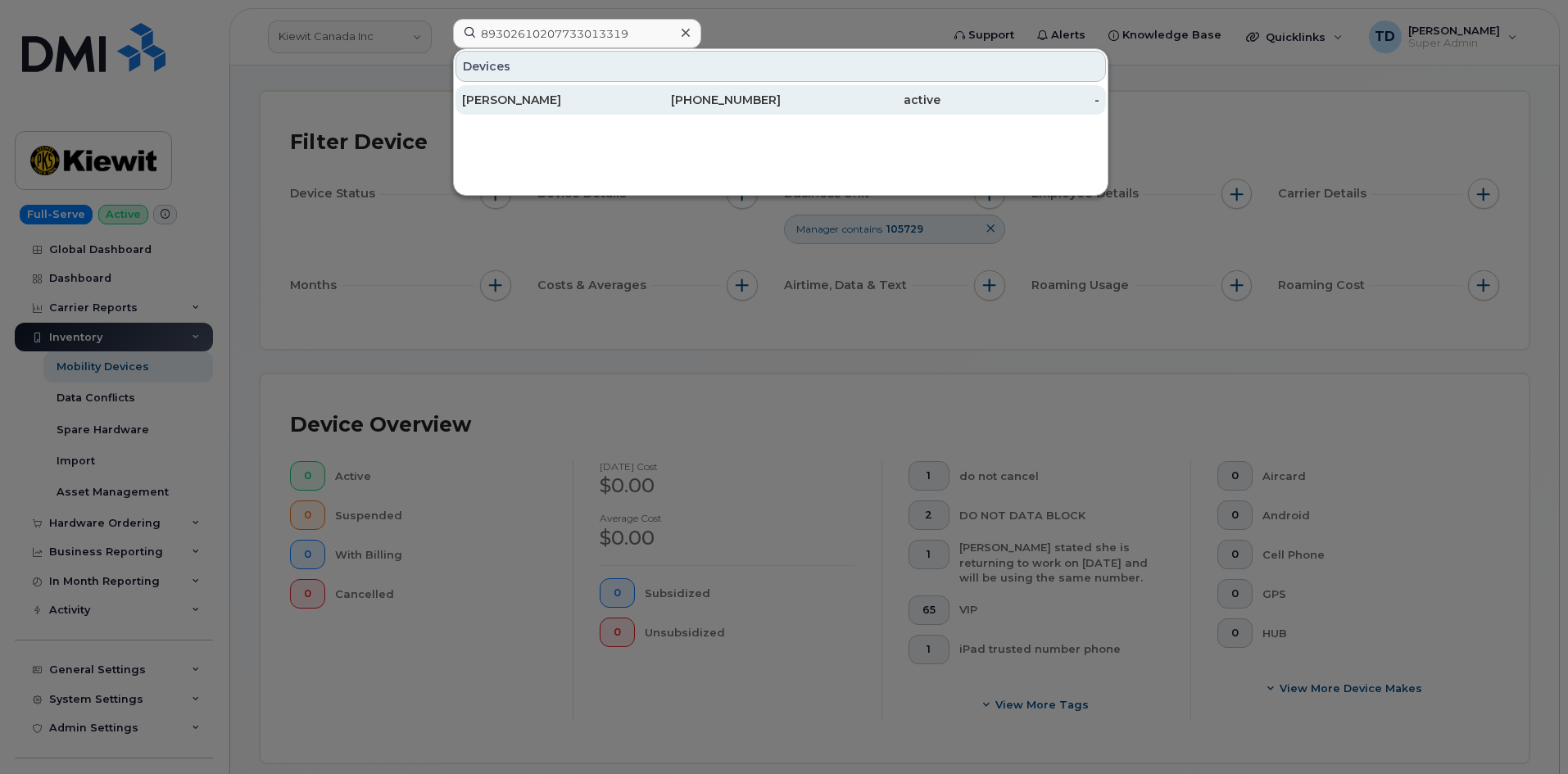
click at [675, 103] on div "343-575-2006" at bounding box center [702, 99] width 160 height 16
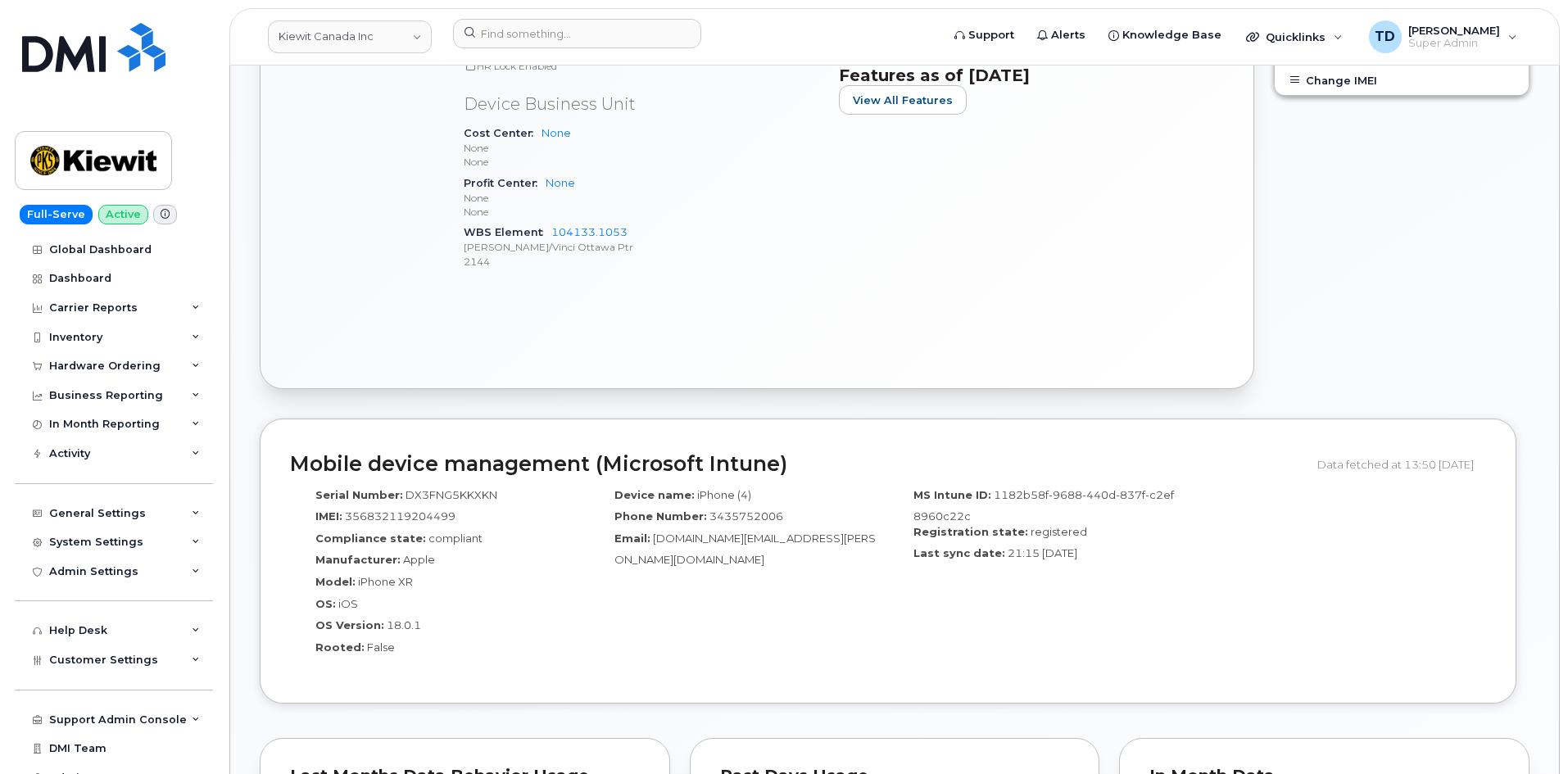
scroll to position [902, 0]
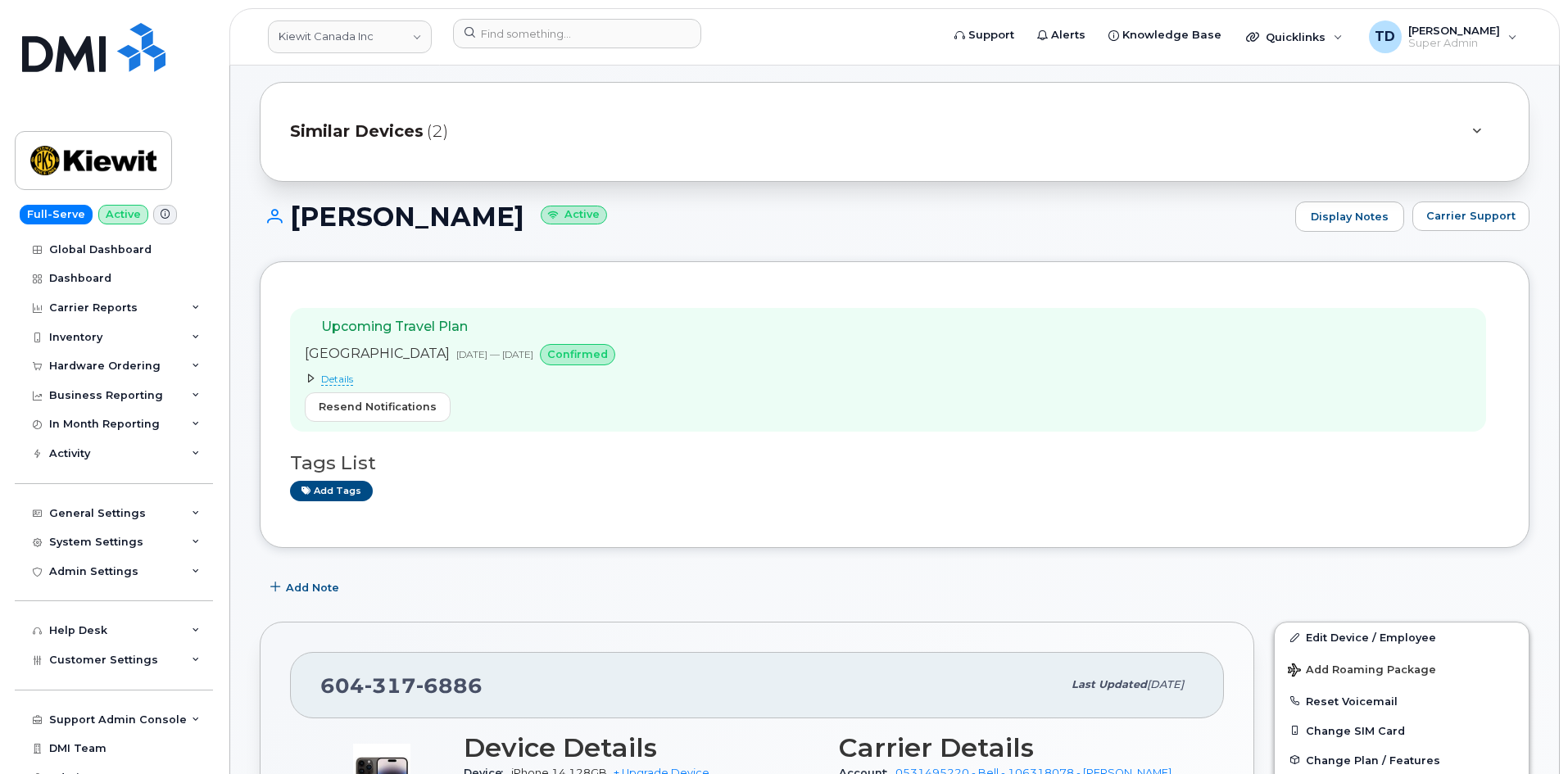
scroll to position [82, 0]
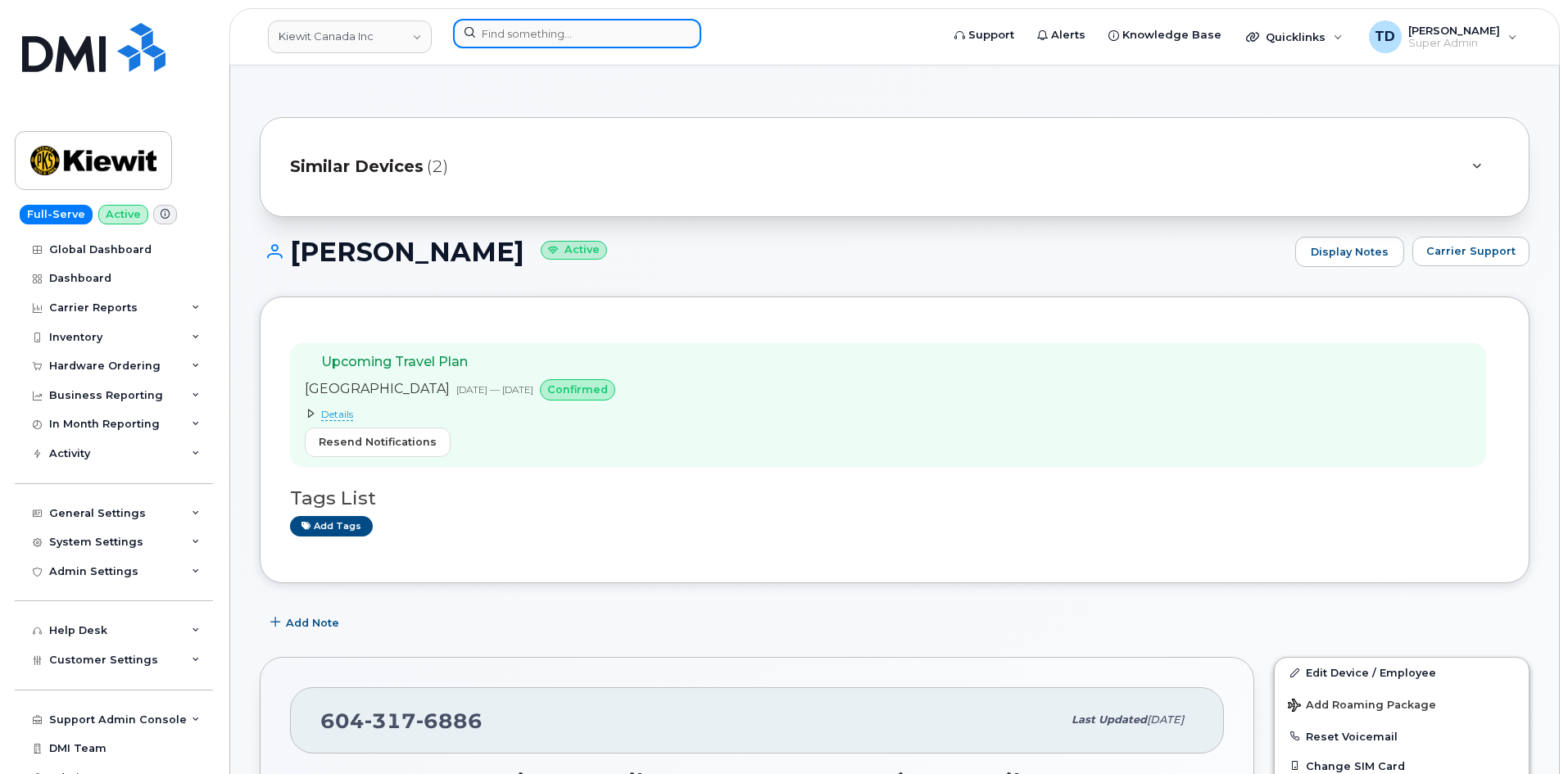
click at [507, 32] on input at bounding box center [577, 34] width 248 height 30
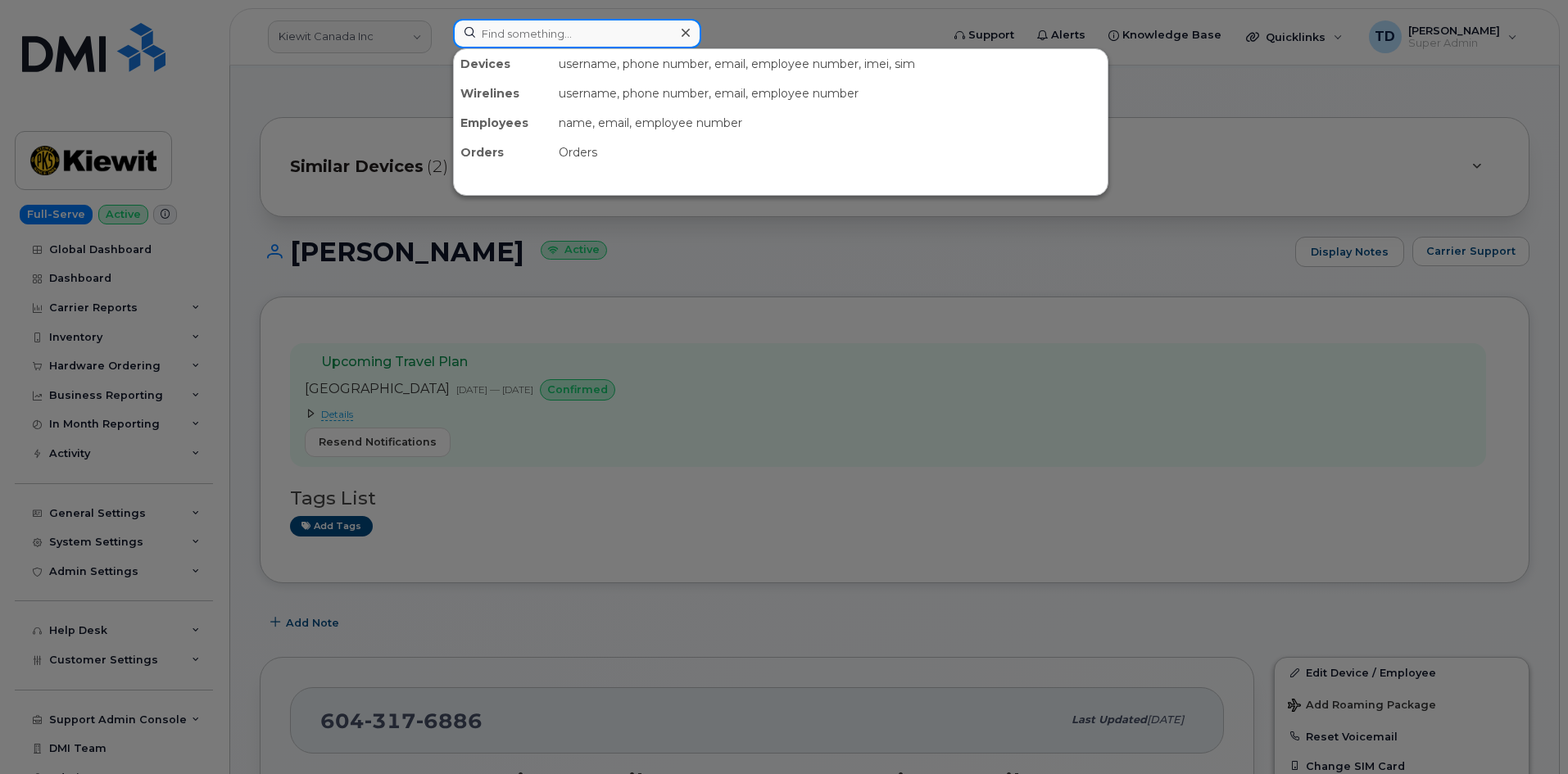
paste input "SG0WRM7TDGX"
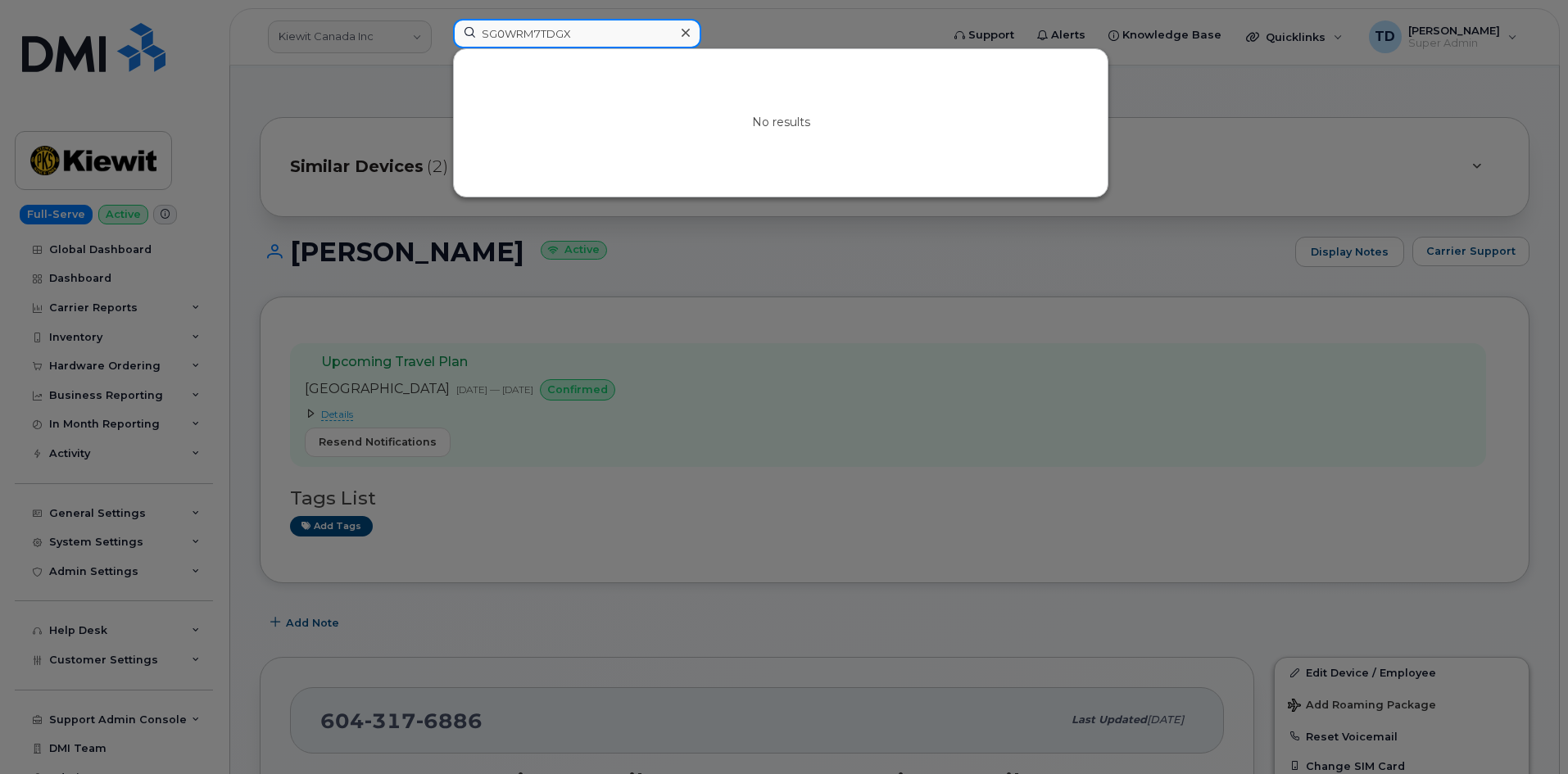
type input "SG0WRM7TDGX"
drag, startPoint x: 520, startPoint y: 489, endPoint x: 508, endPoint y: 479, distance: 15.6
click at [508, 485] on div at bounding box center [784, 387] width 1568 height 774
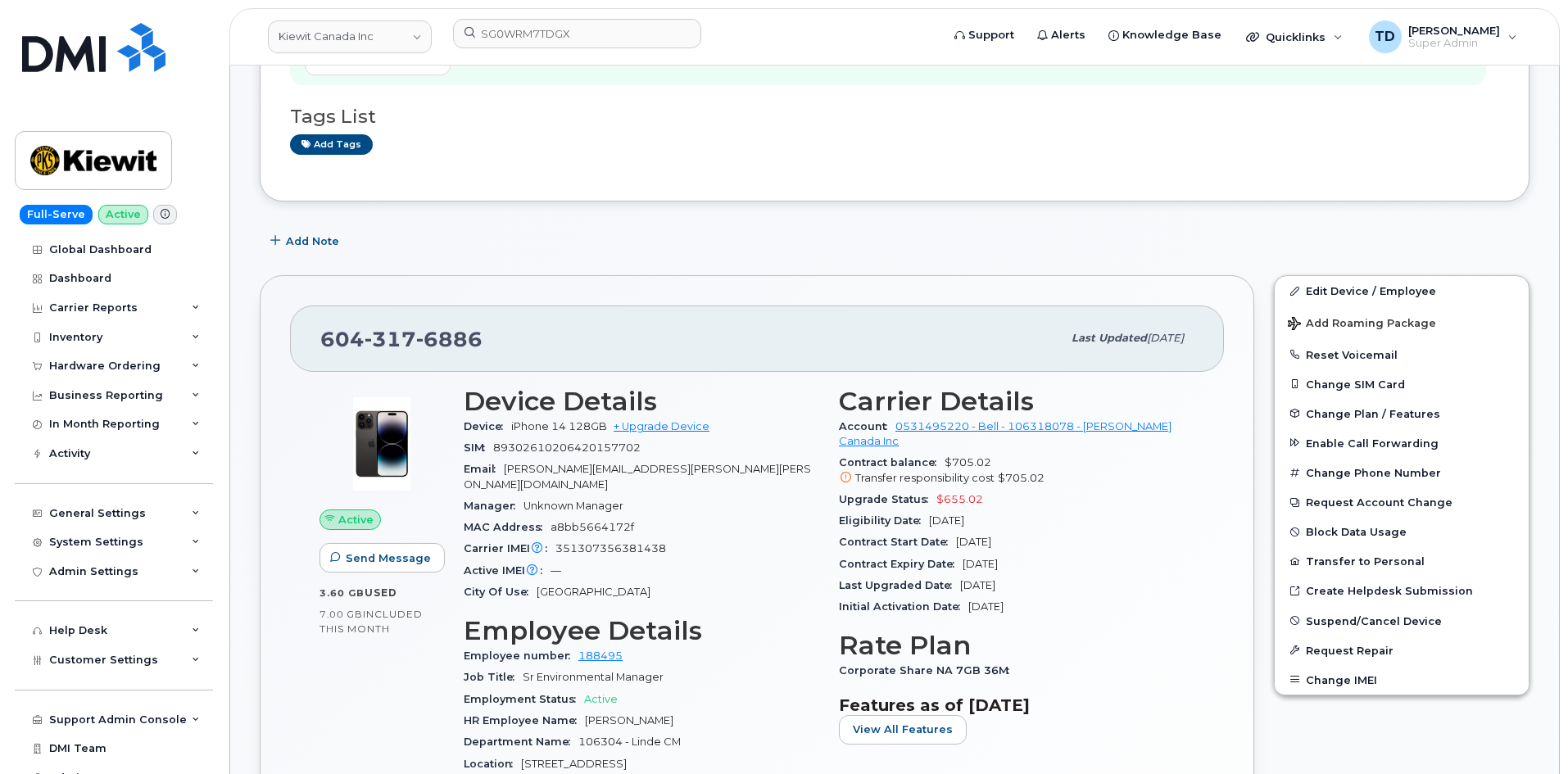
scroll to position [574, 0]
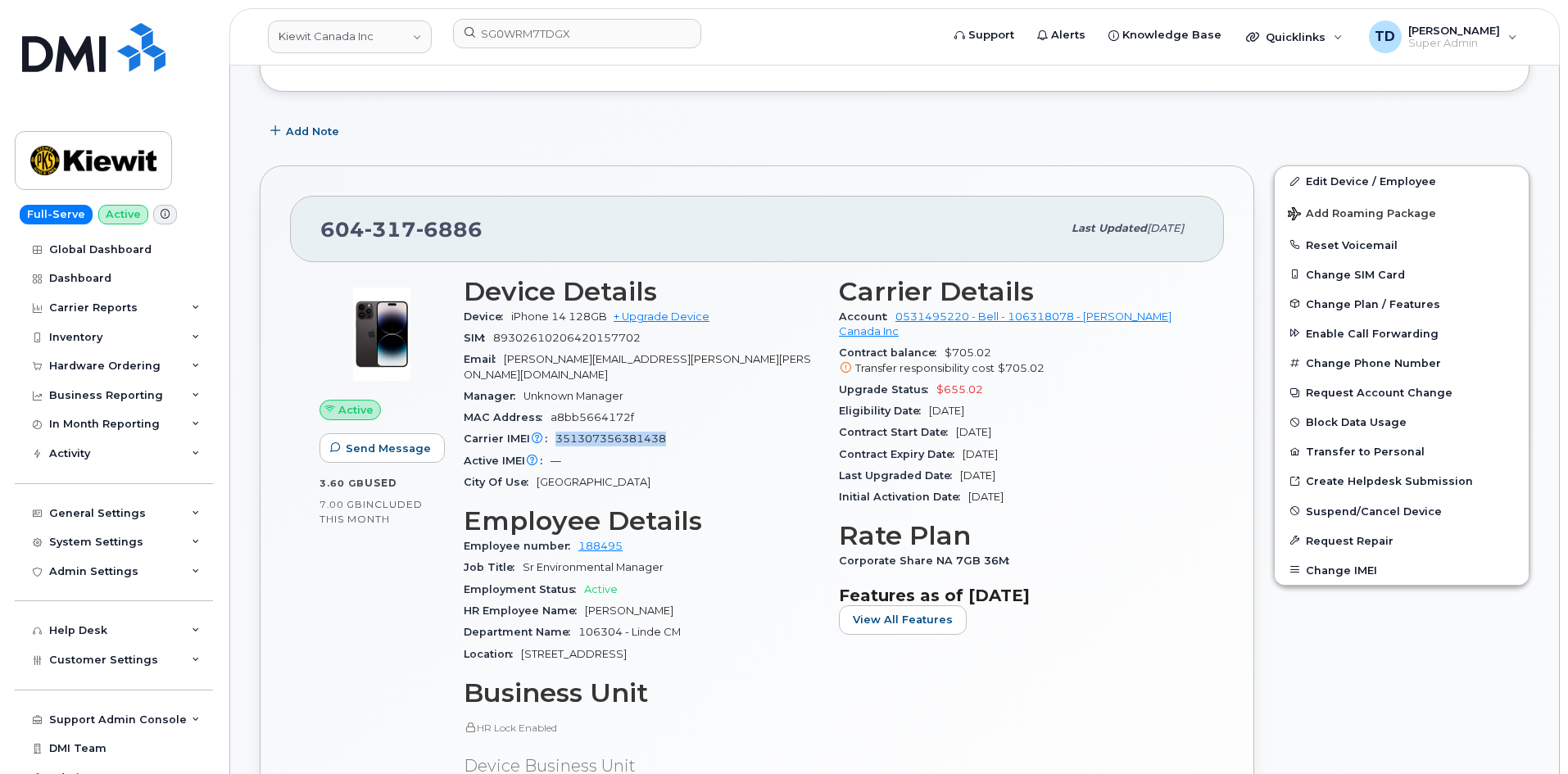
drag, startPoint x: 670, startPoint y: 425, endPoint x: 557, endPoint y: 427, distance: 113.0
click at [557, 429] on div "Carrier IMEI Carrier IMEI is reported during the last billing cycle or change o…" at bounding box center [641, 439] width 356 height 21
copy span "351307356381438"
click at [319, 586] on div "Active Send Message 3.60 GB  used 7.00 GB  included this month" at bounding box center [382, 612] width 144 height 690
click at [383, 687] on div "Active Send Message 3.60 GB  used 7.00 GB  included this month" at bounding box center [382, 612] width 144 height 690
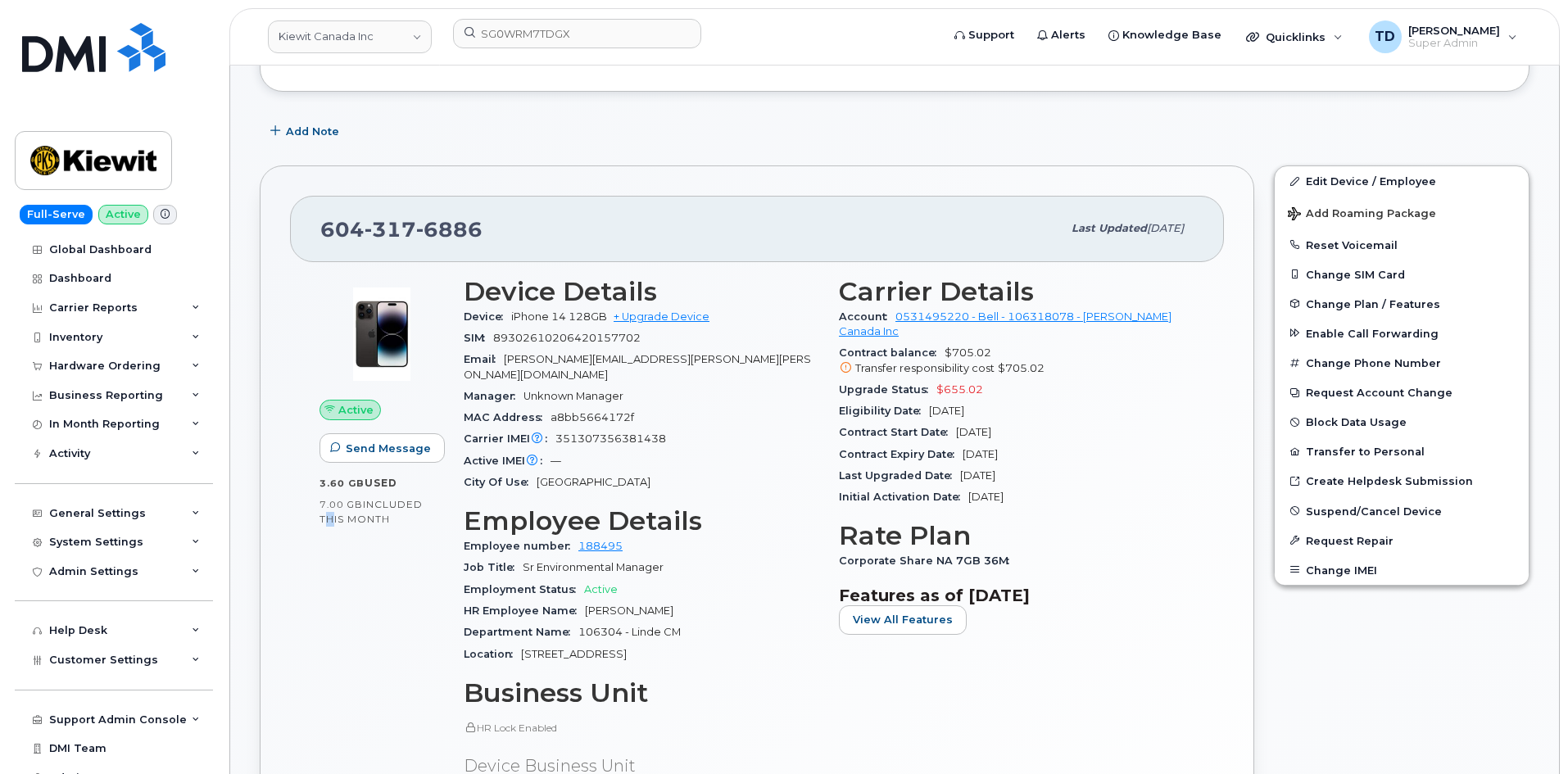
click at [383, 683] on div "Active Send Message 3.60 GB  used 7.00 GB  included this month" at bounding box center [382, 612] width 144 height 690
click at [361, 583] on div "Active Send Message 3.60 GB  used 7.00 GB  included this month" at bounding box center [382, 612] width 144 height 690
